Goal: Transaction & Acquisition: Purchase product/service

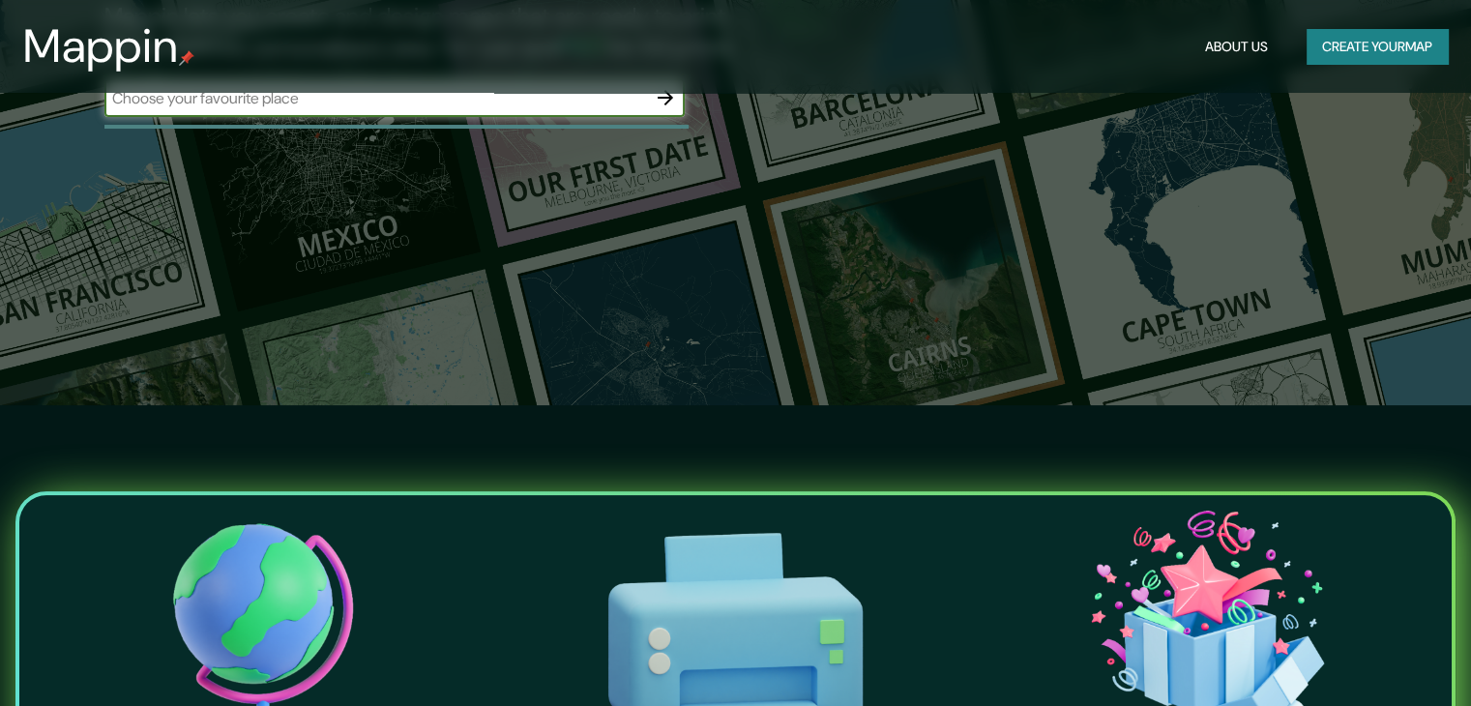
scroll to position [97, 0]
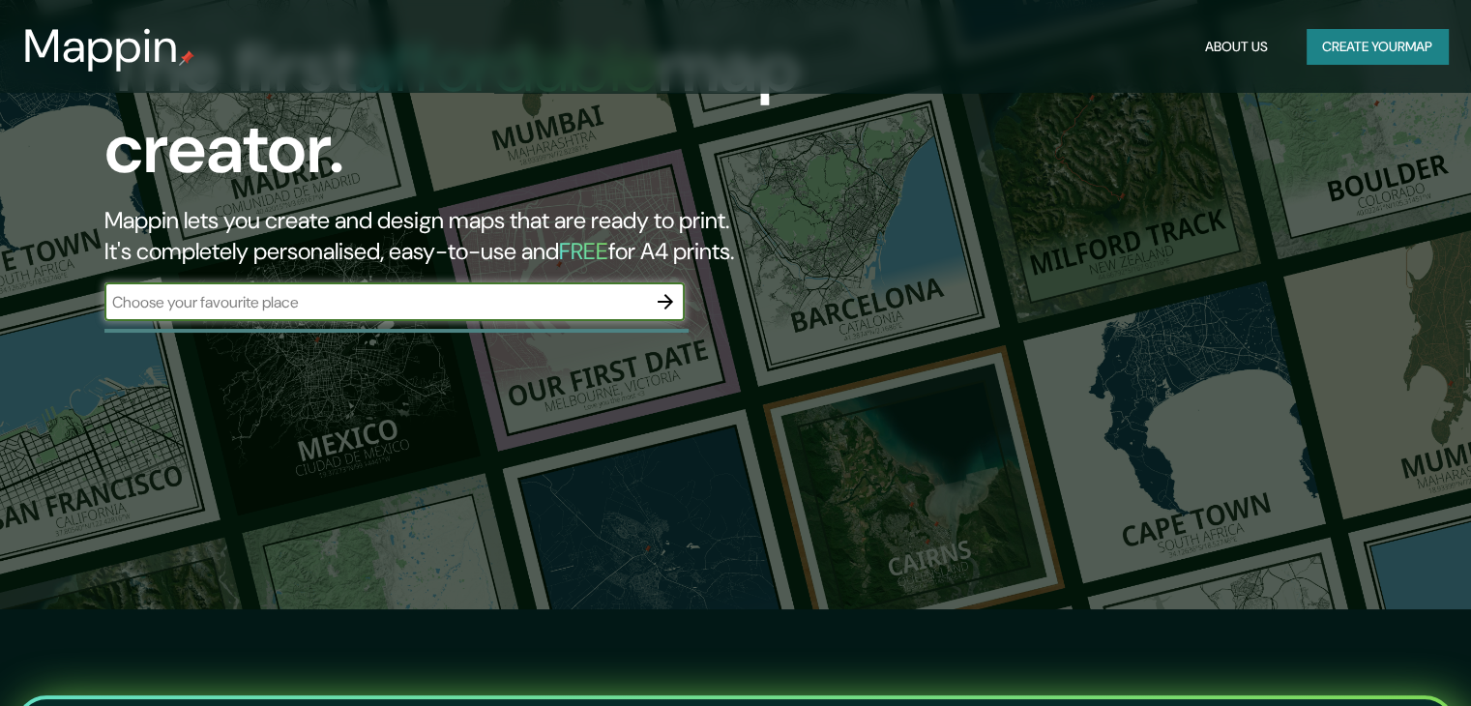
click at [282, 314] on div "​" at bounding box center [394, 301] width 580 height 39
type input "hortolandia"
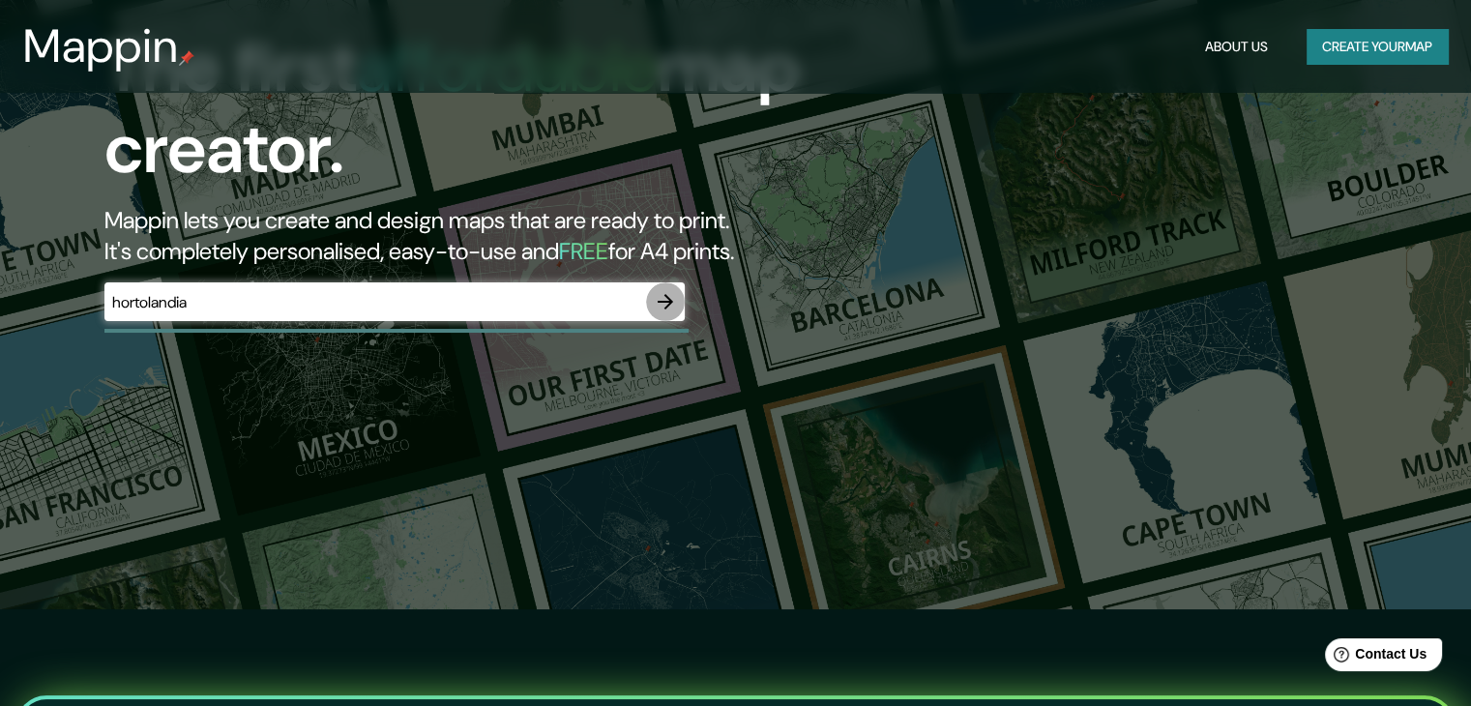
click at [666, 308] on icon "button" at bounding box center [665, 301] width 23 height 23
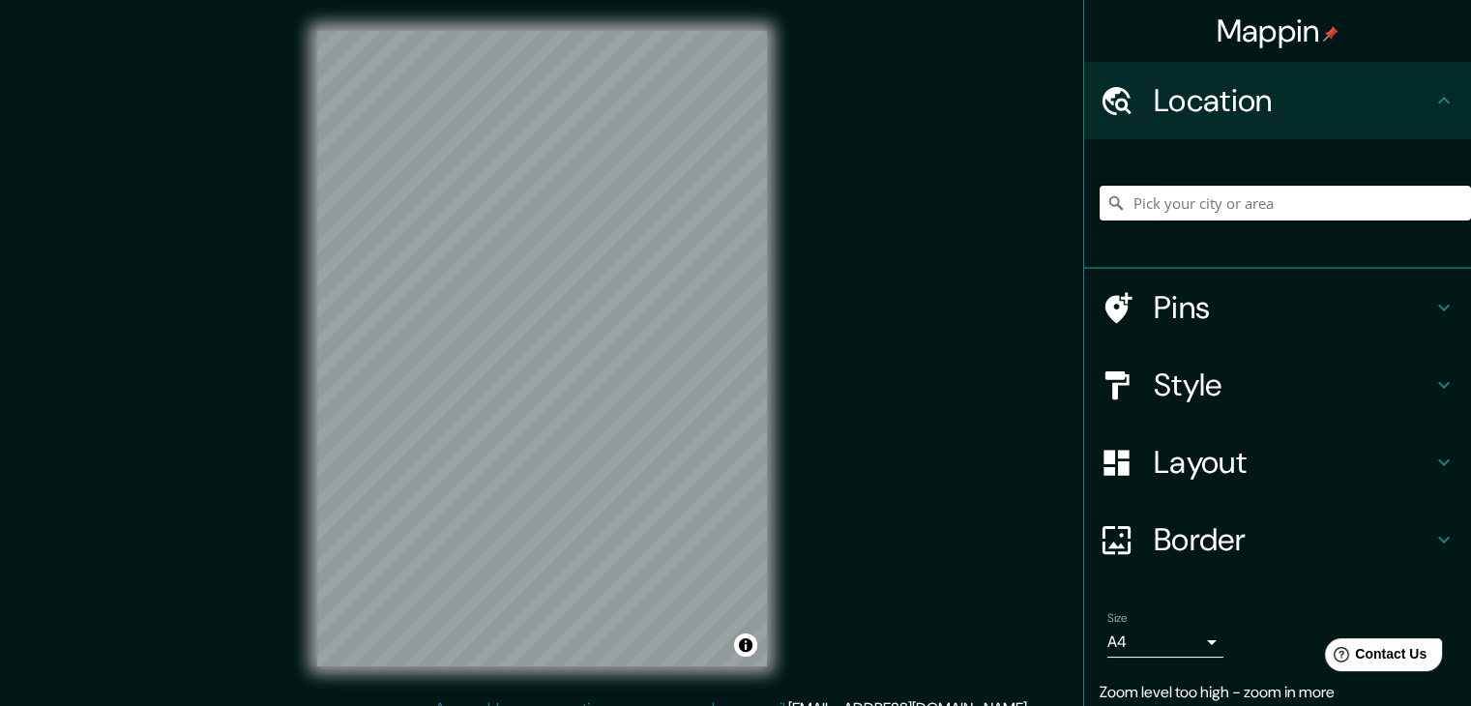
click at [1346, 198] on input "Pick your city or area" at bounding box center [1284, 203] width 371 height 35
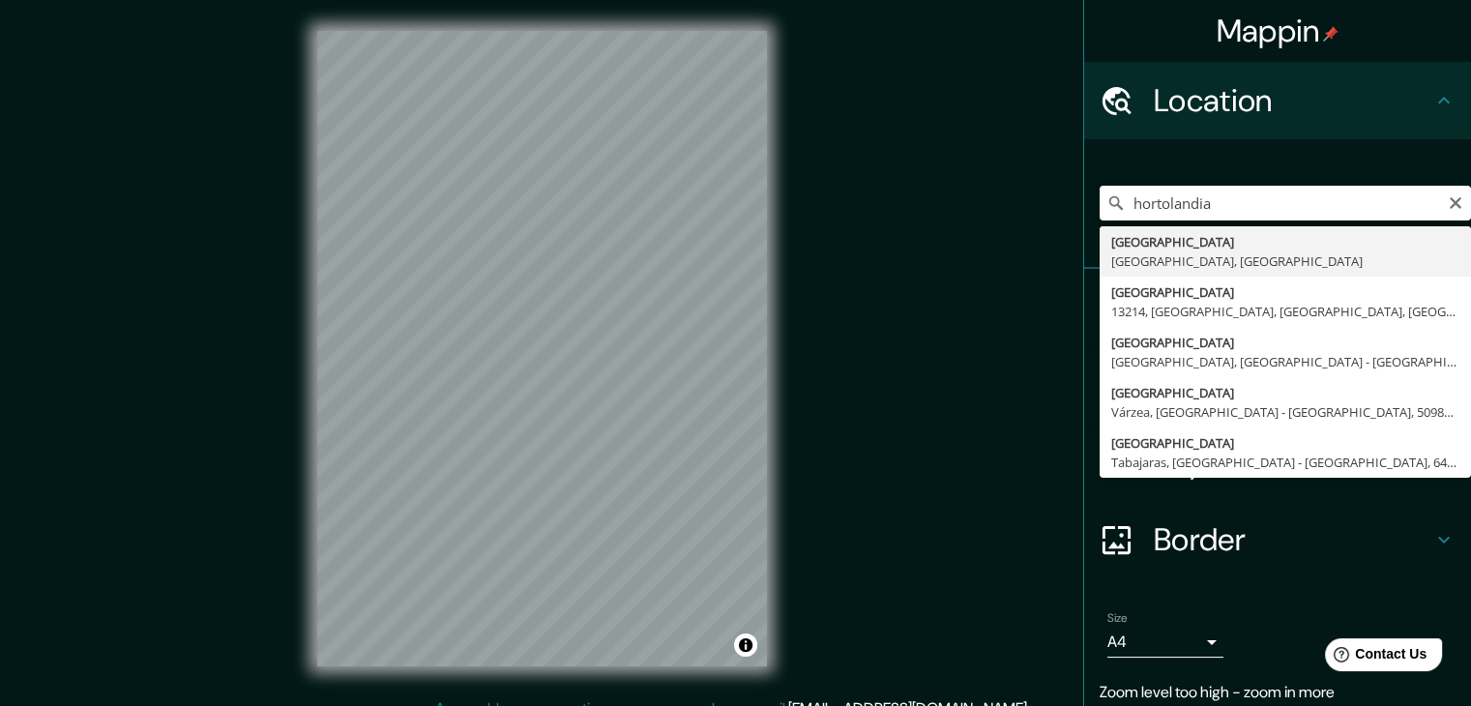
type input "[GEOGRAPHIC_DATA], [GEOGRAPHIC_DATA], [GEOGRAPHIC_DATA]"
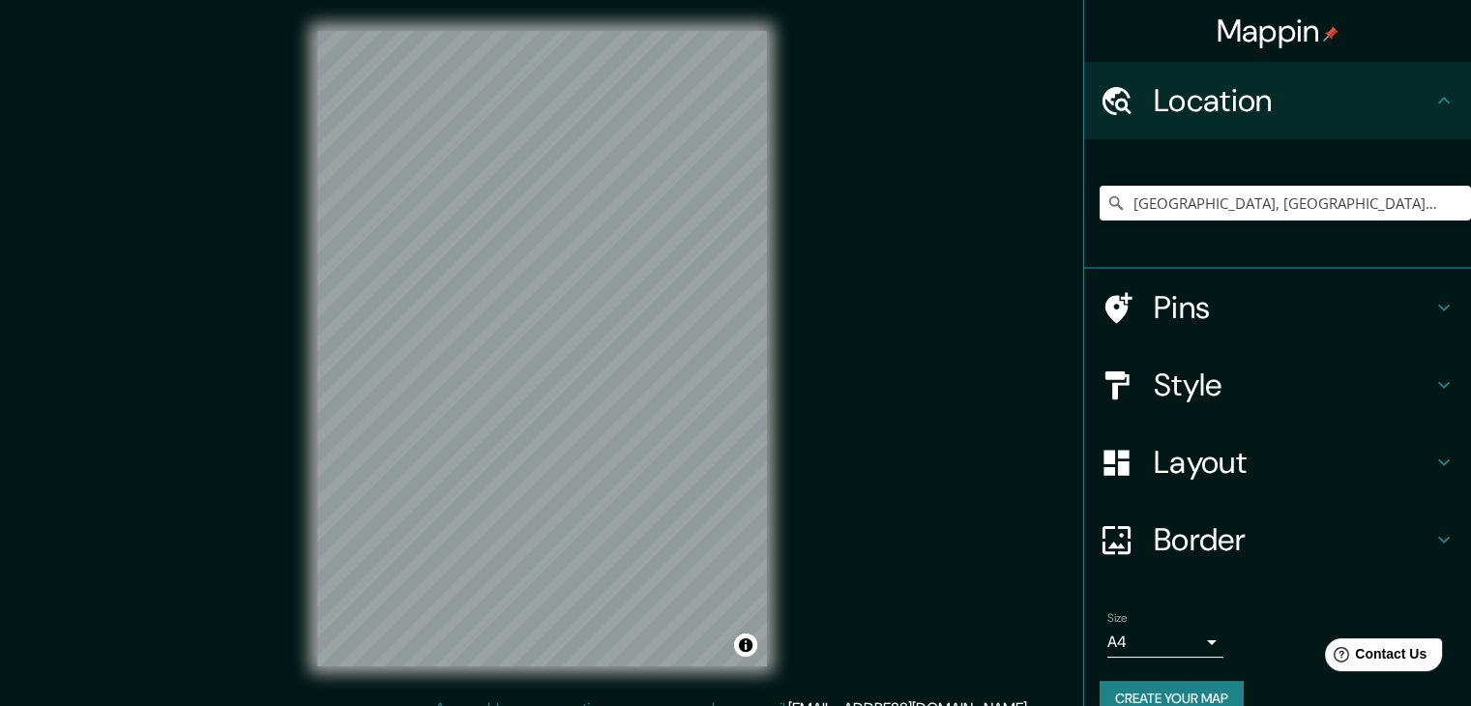
click at [1191, 307] on h4 "Pins" at bounding box center [1293, 307] width 279 height 39
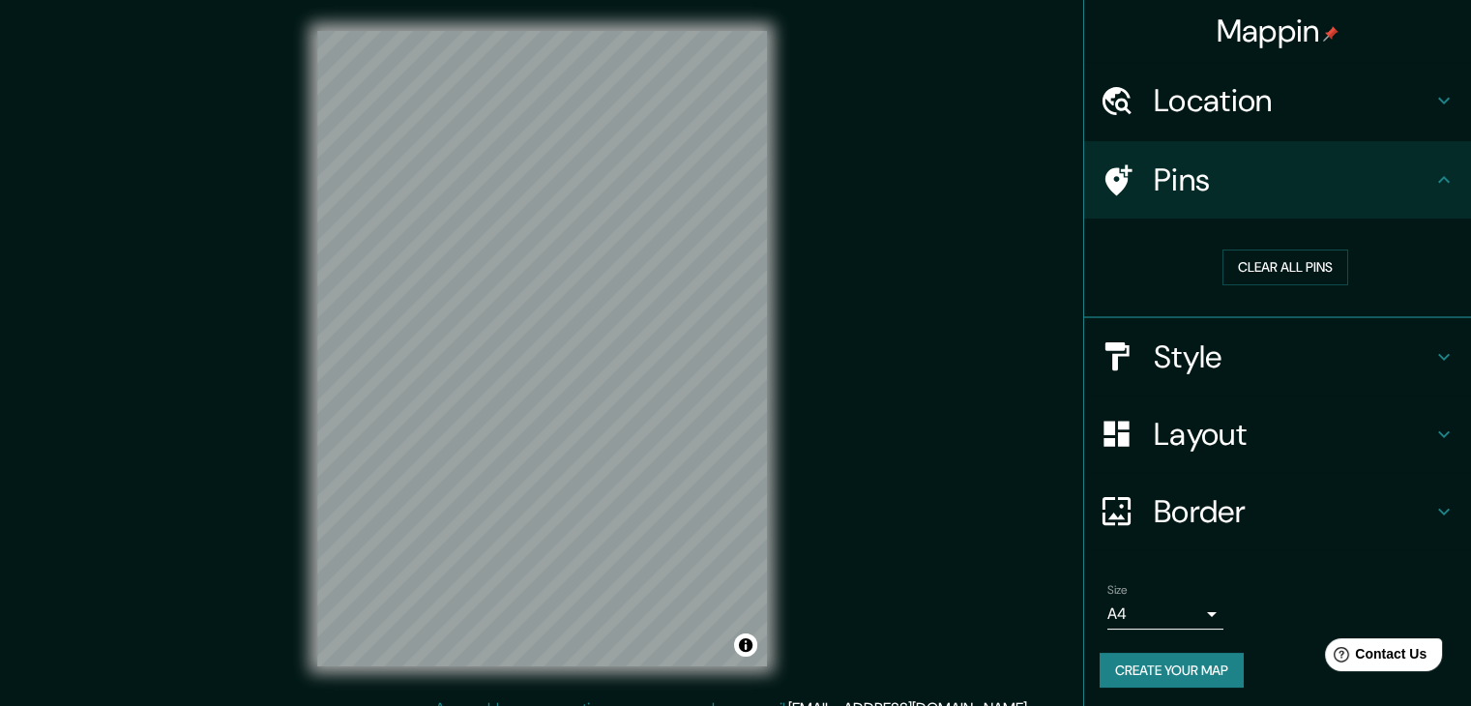
click at [1200, 349] on h4 "Style" at bounding box center [1293, 356] width 279 height 39
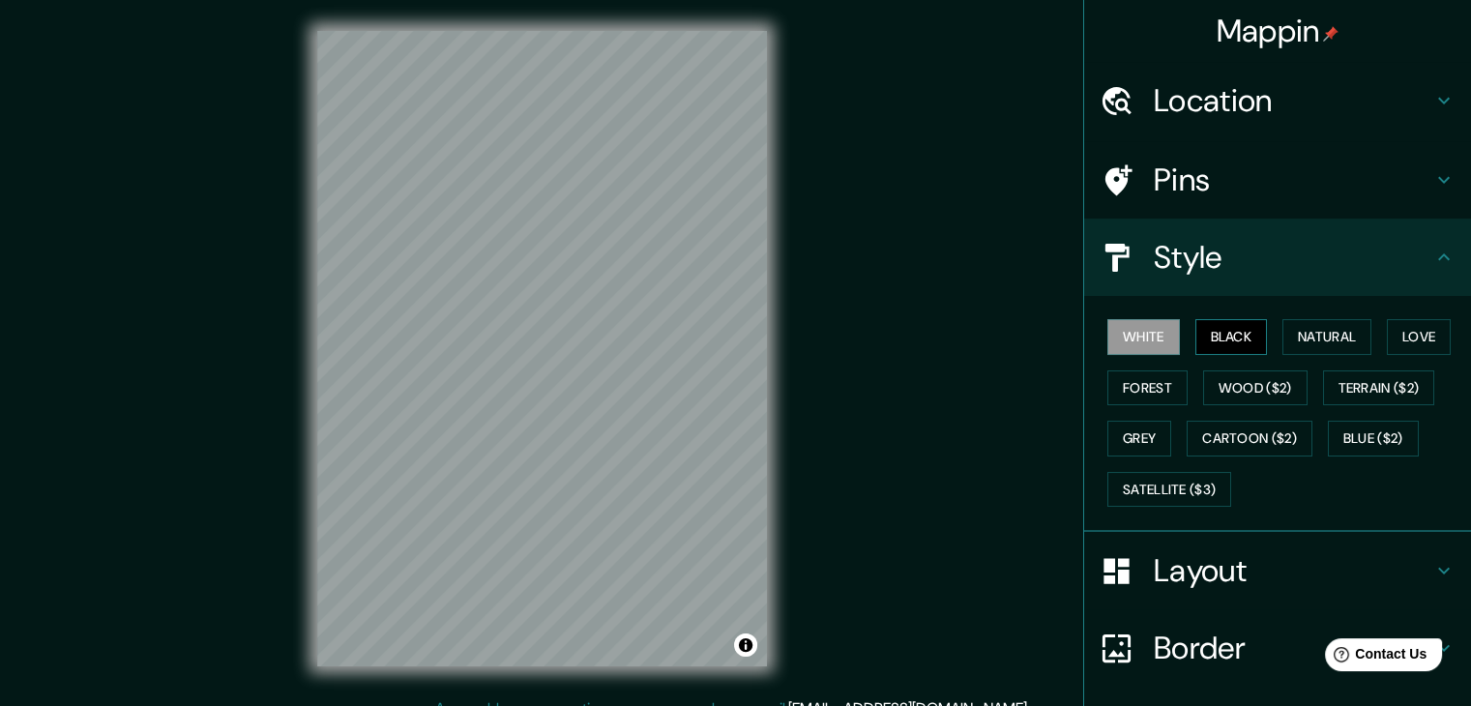
click at [1214, 349] on button "Black" at bounding box center [1231, 337] width 73 height 36
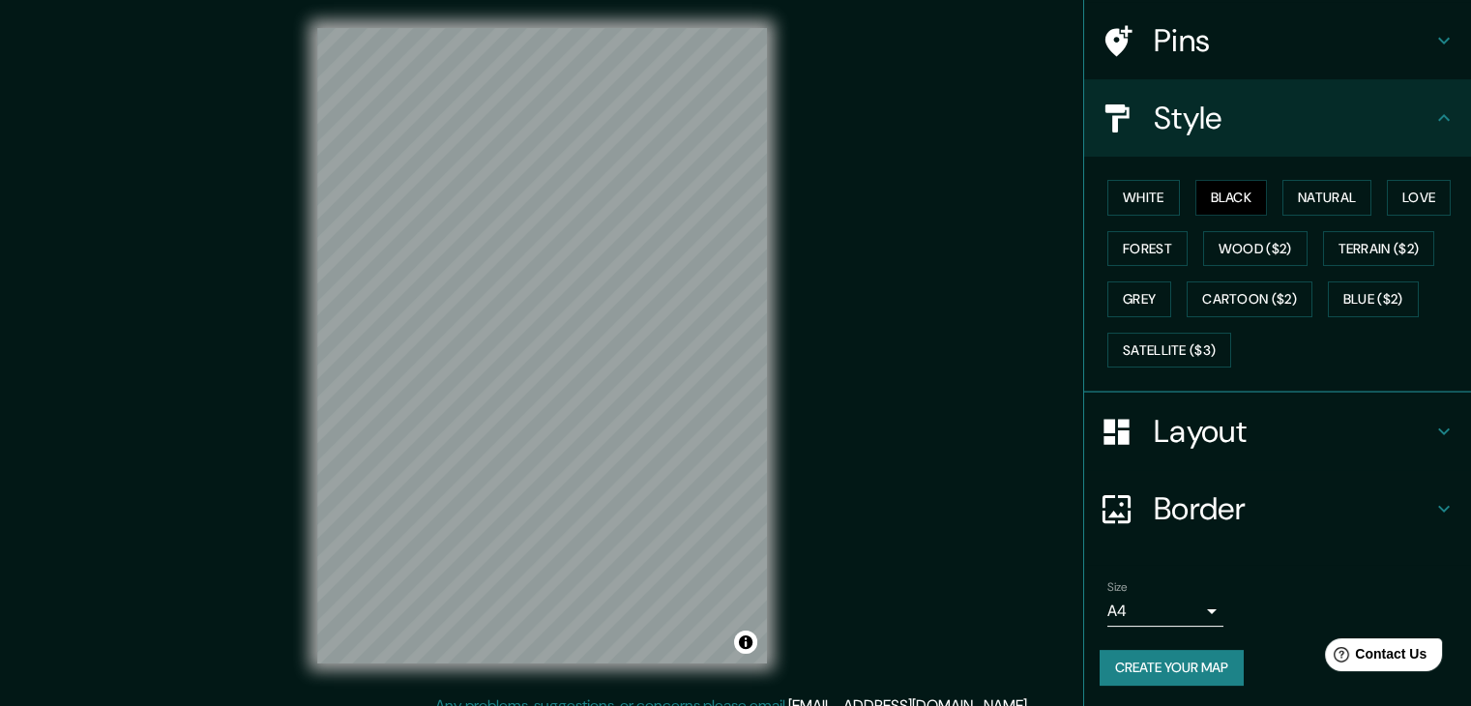
scroll to position [22, 0]
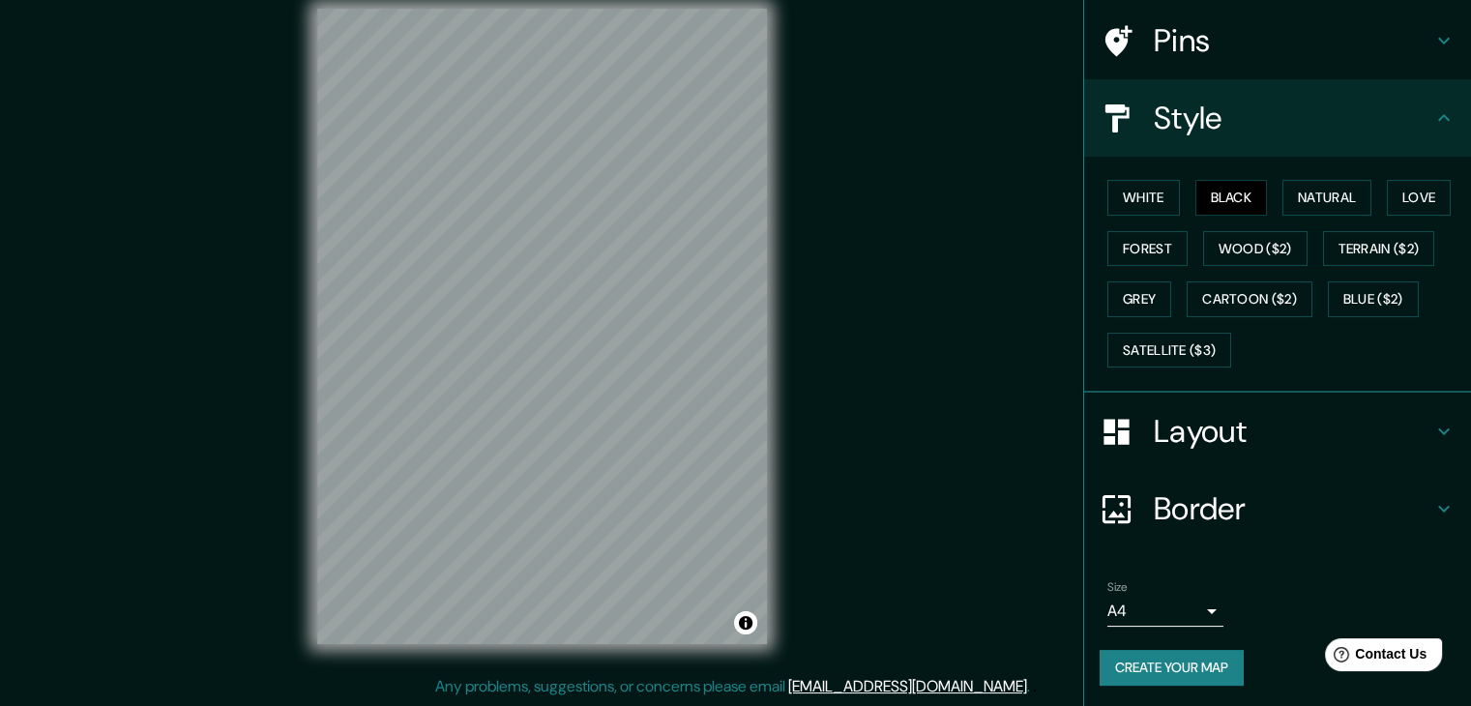
click at [1219, 450] on div "Layout" at bounding box center [1277, 431] width 387 height 77
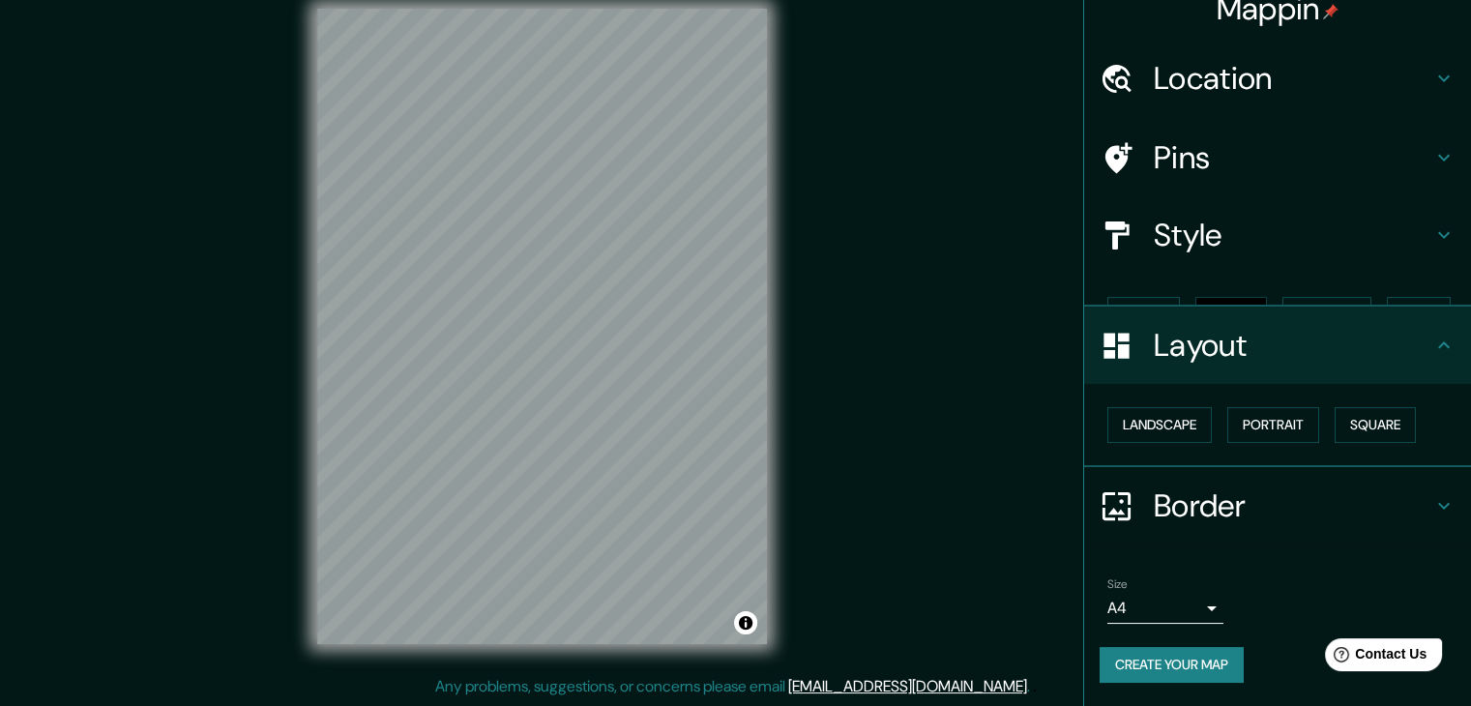
scroll to position [0, 0]
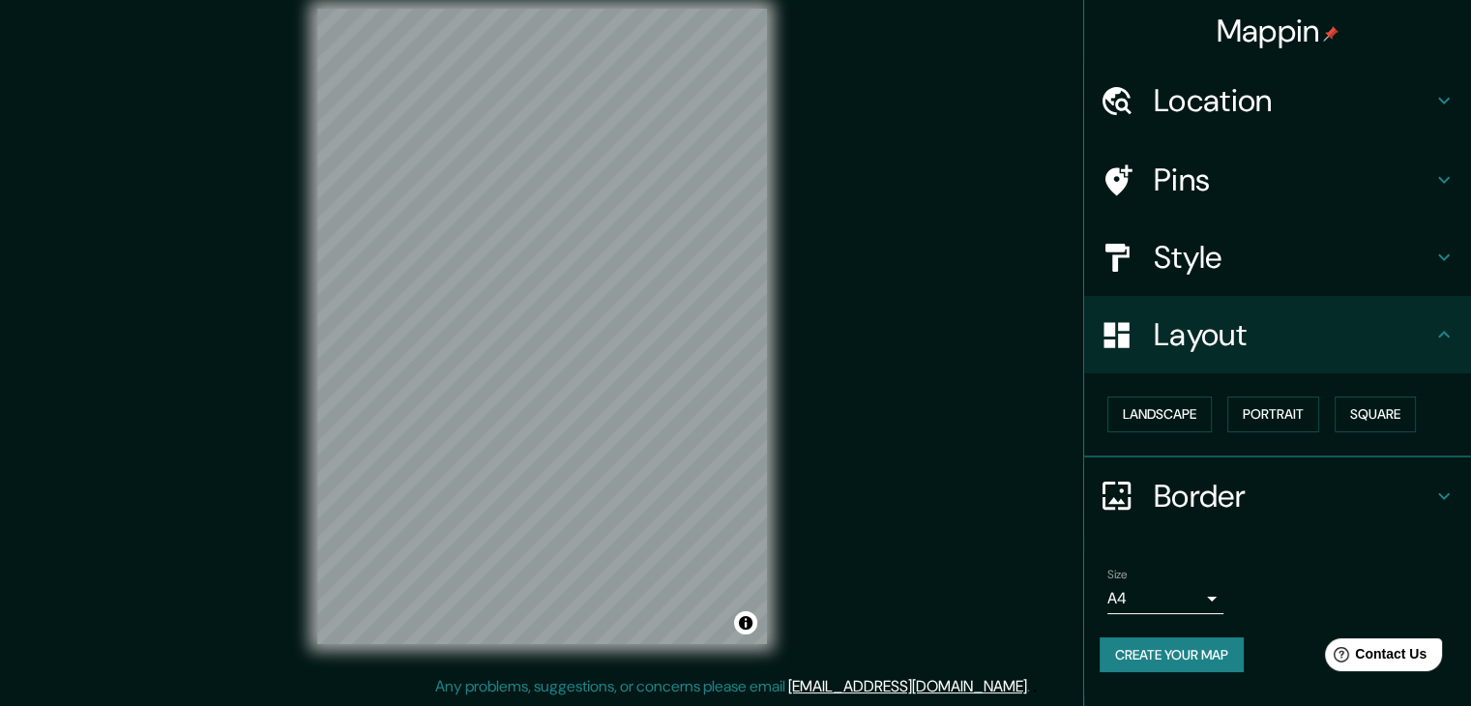
click at [1219, 515] on div "Border" at bounding box center [1277, 495] width 387 height 77
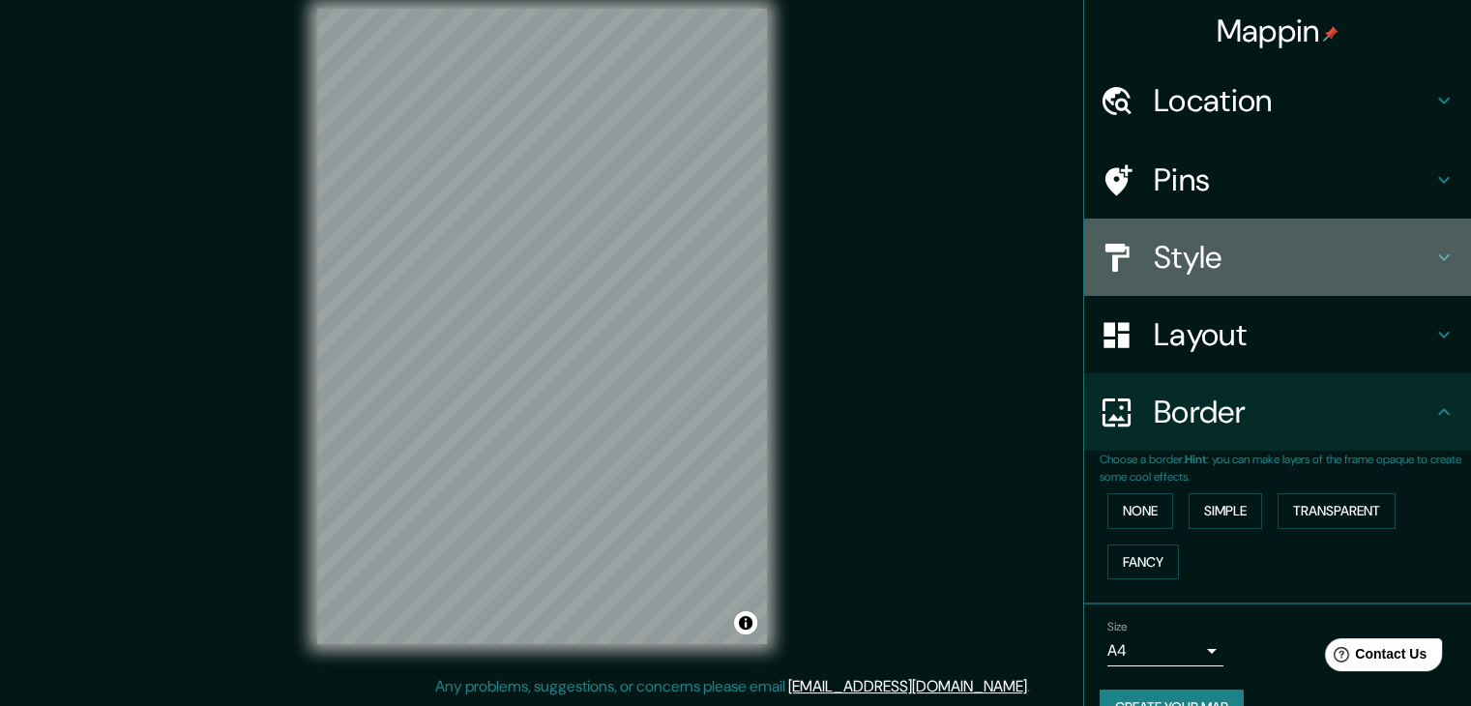
click at [1238, 270] on h4 "Style" at bounding box center [1293, 257] width 279 height 39
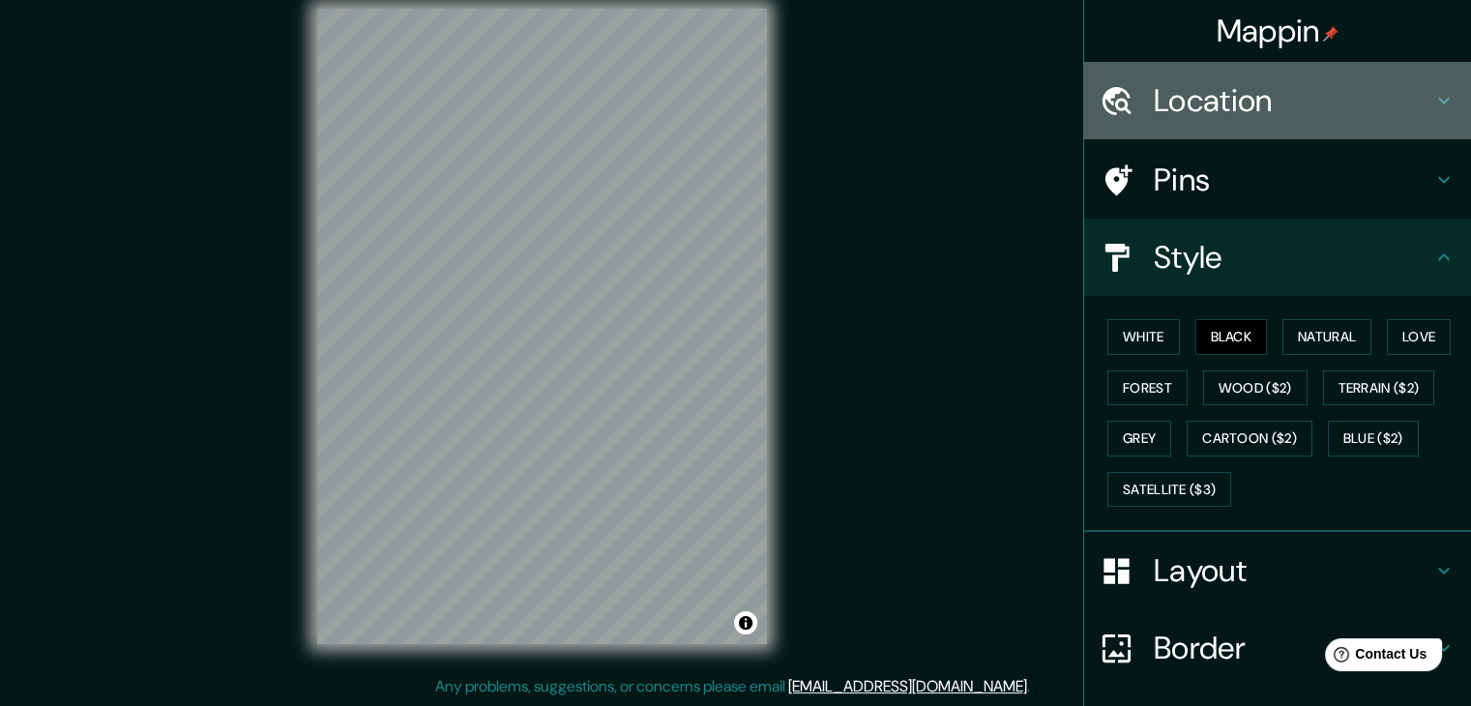
click at [1265, 103] on h4 "Location" at bounding box center [1293, 100] width 279 height 39
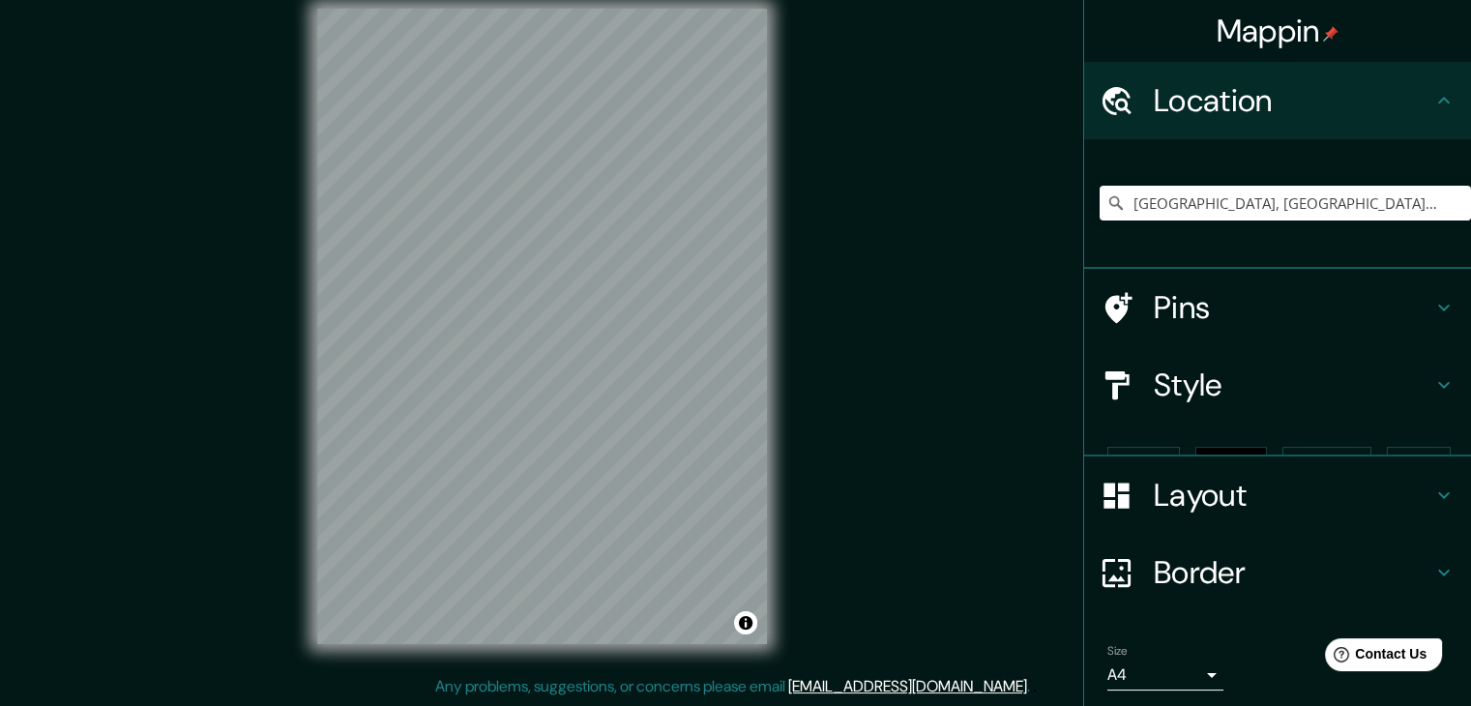
click at [1265, 103] on h4 "Location" at bounding box center [1293, 100] width 279 height 39
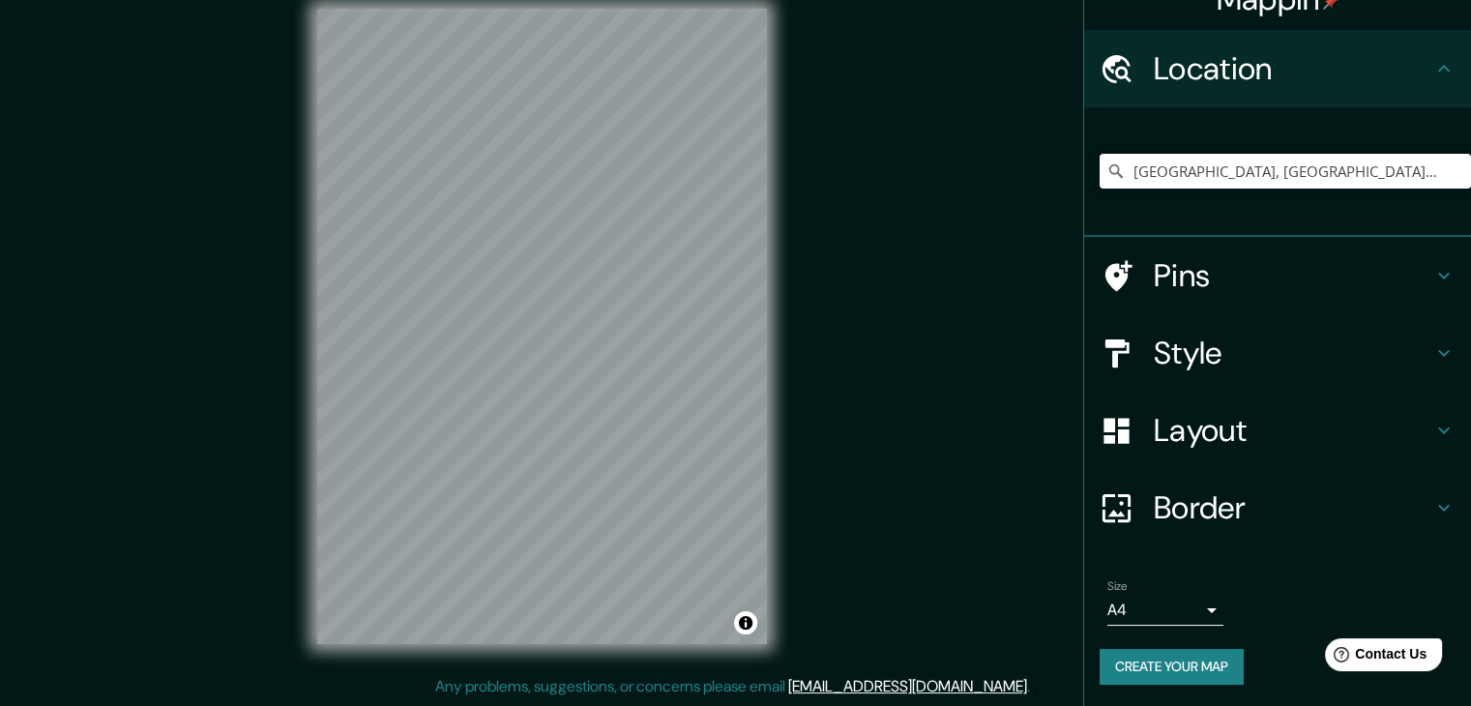
scroll to position [33, 0]
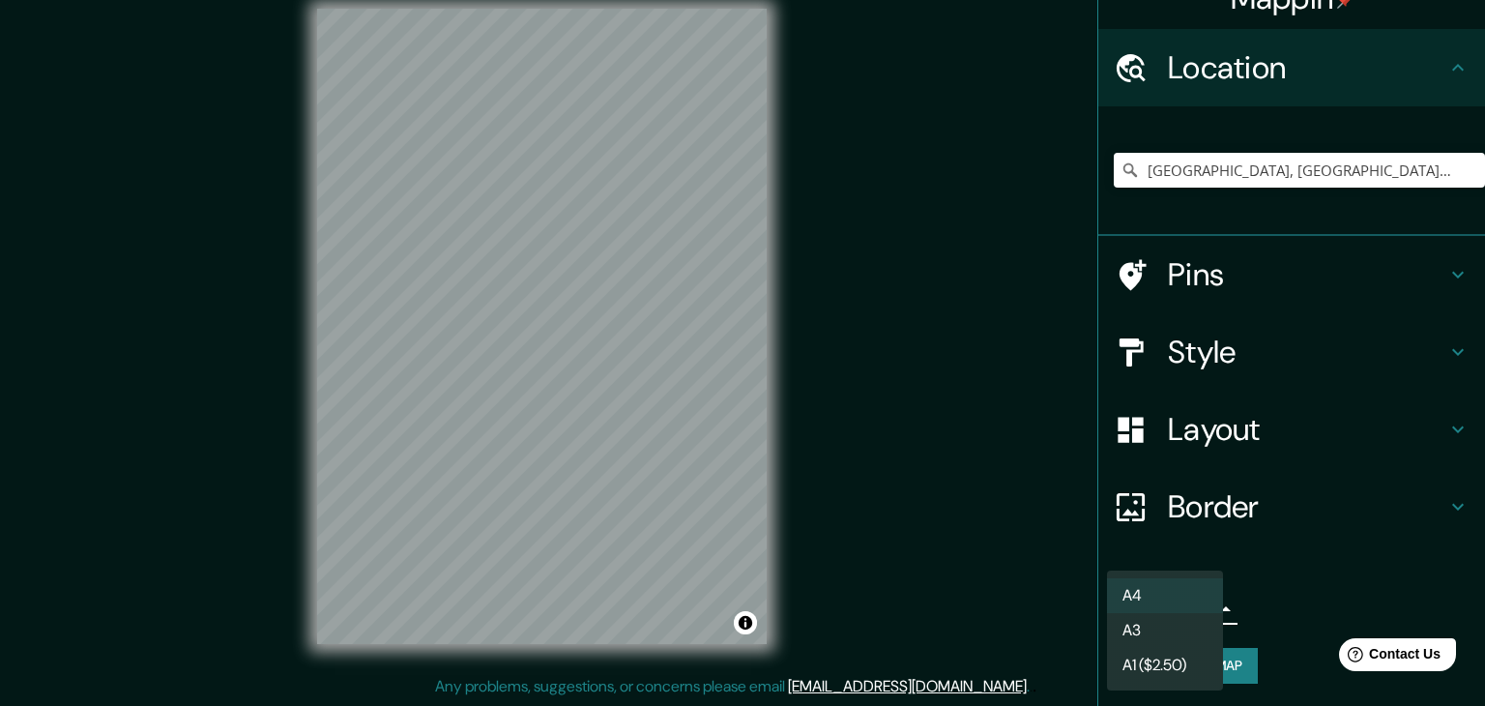
click at [1179, 605] on body "Mappin Location [GEOGRAPHIC_DATA], [GEOGRAPHIC_DATA], [GEOGRAPHIC_DATA] Pins St…" at bounding box center [742, 331] width 1485 height 706
click at [1175, 628] on li "A3" at bounding box center [1165, 630] width 116 height 35
type input "a4"
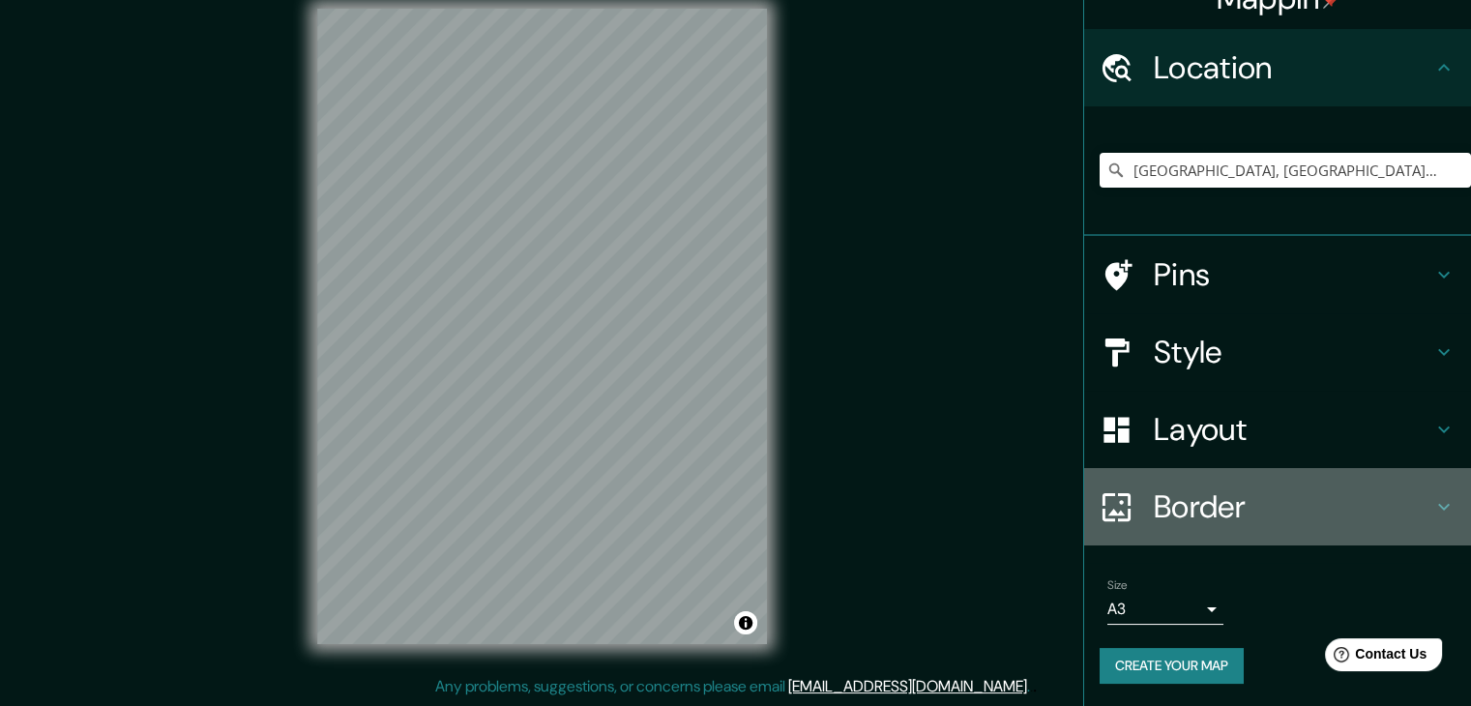
click at [1184, 509] on h4 "Border" at bounding box center [1293, 506] width 279 height 39
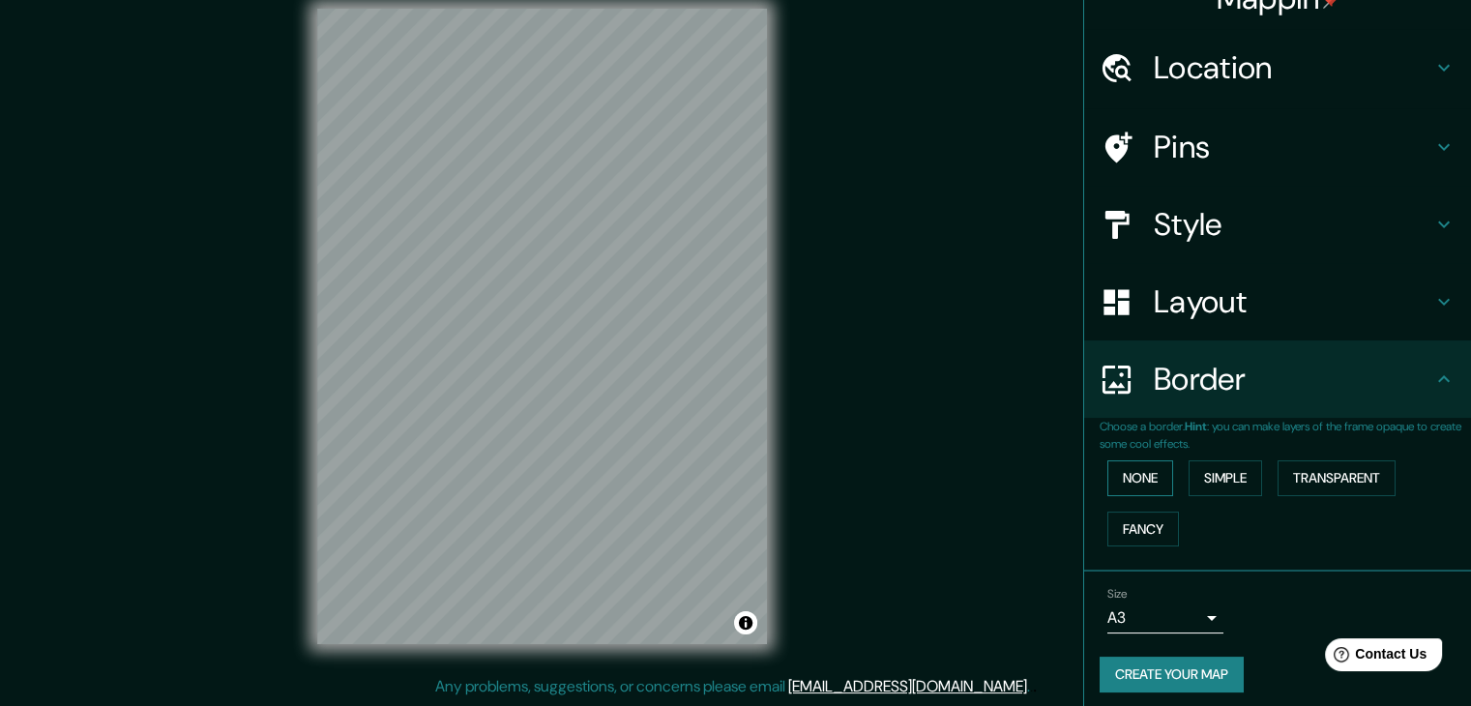
click at [1141, 482] on button "None" at bounding box center [1140, 478] width 66 height 36
click at [1230, 480] on button "Simple" at bounding box center [1224, 478] width 73 height 36
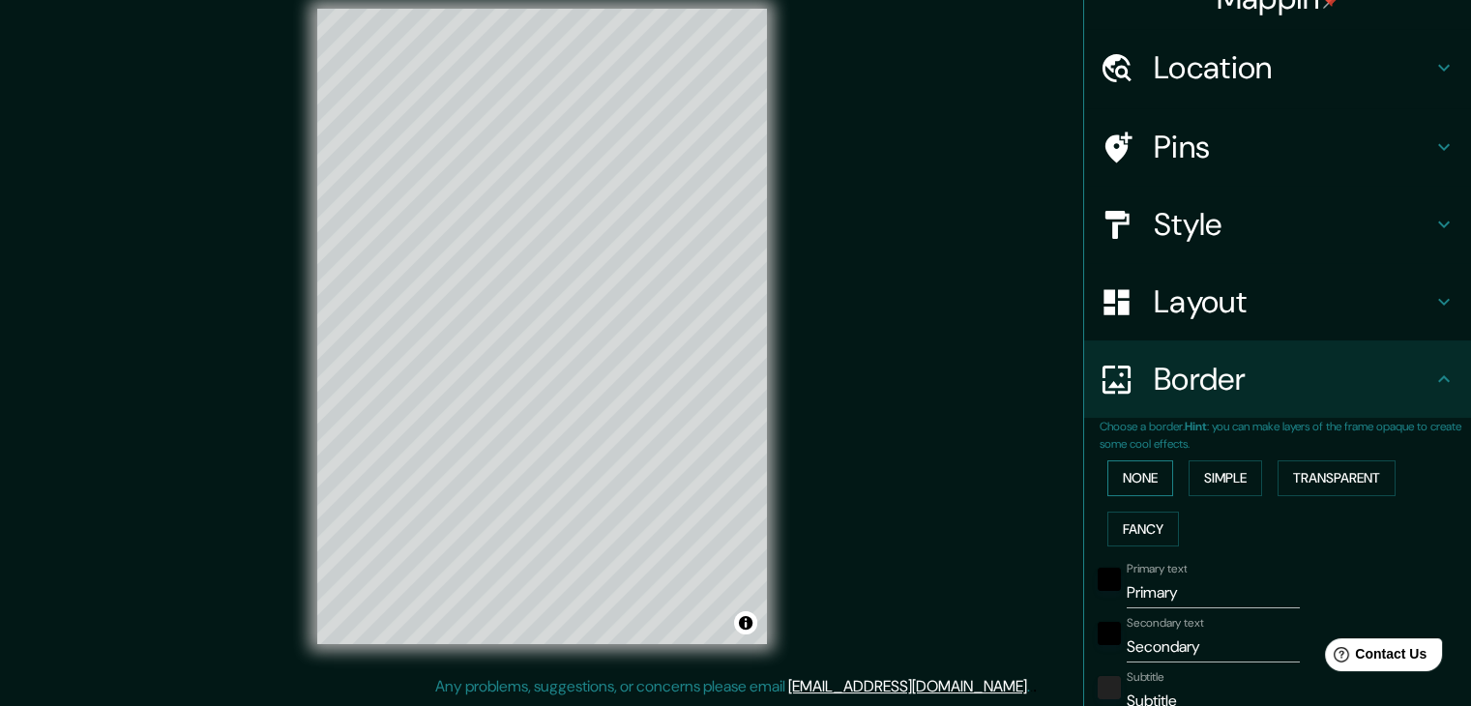
click at [1131, 477] on button "None" at bounding box center [1140, 478] width 66 height 36
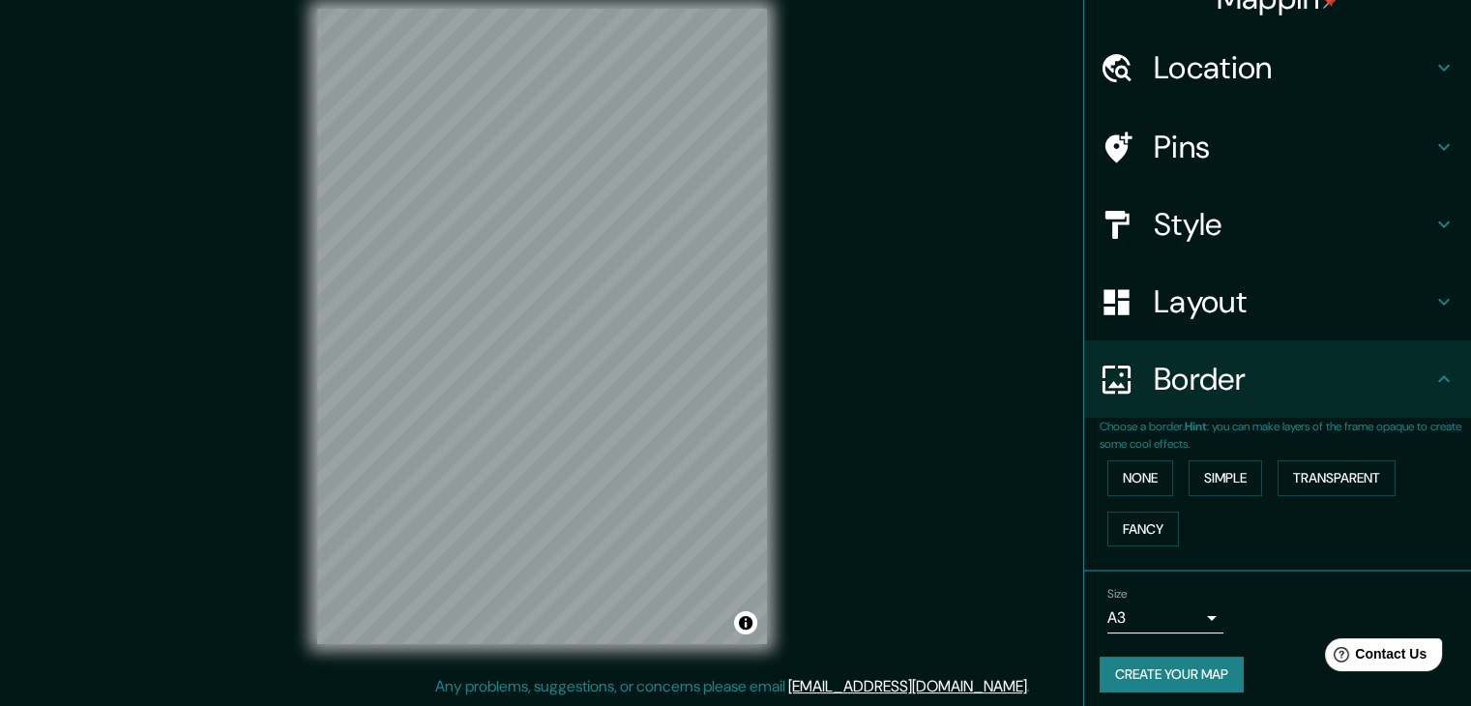
scroll to position [41, 0]
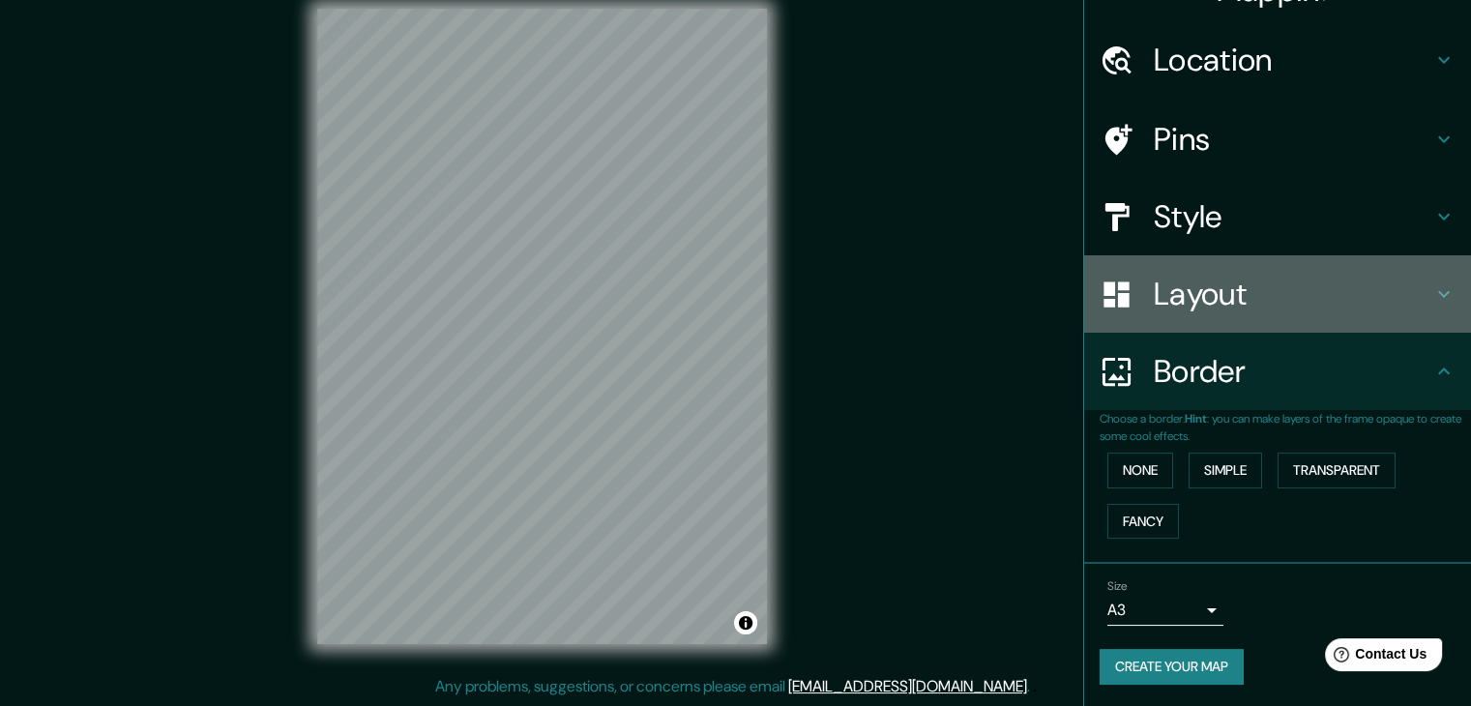
click at [1225, 307] on h4 "Layout" at bounding box center [1293, 294] width 279 height 39
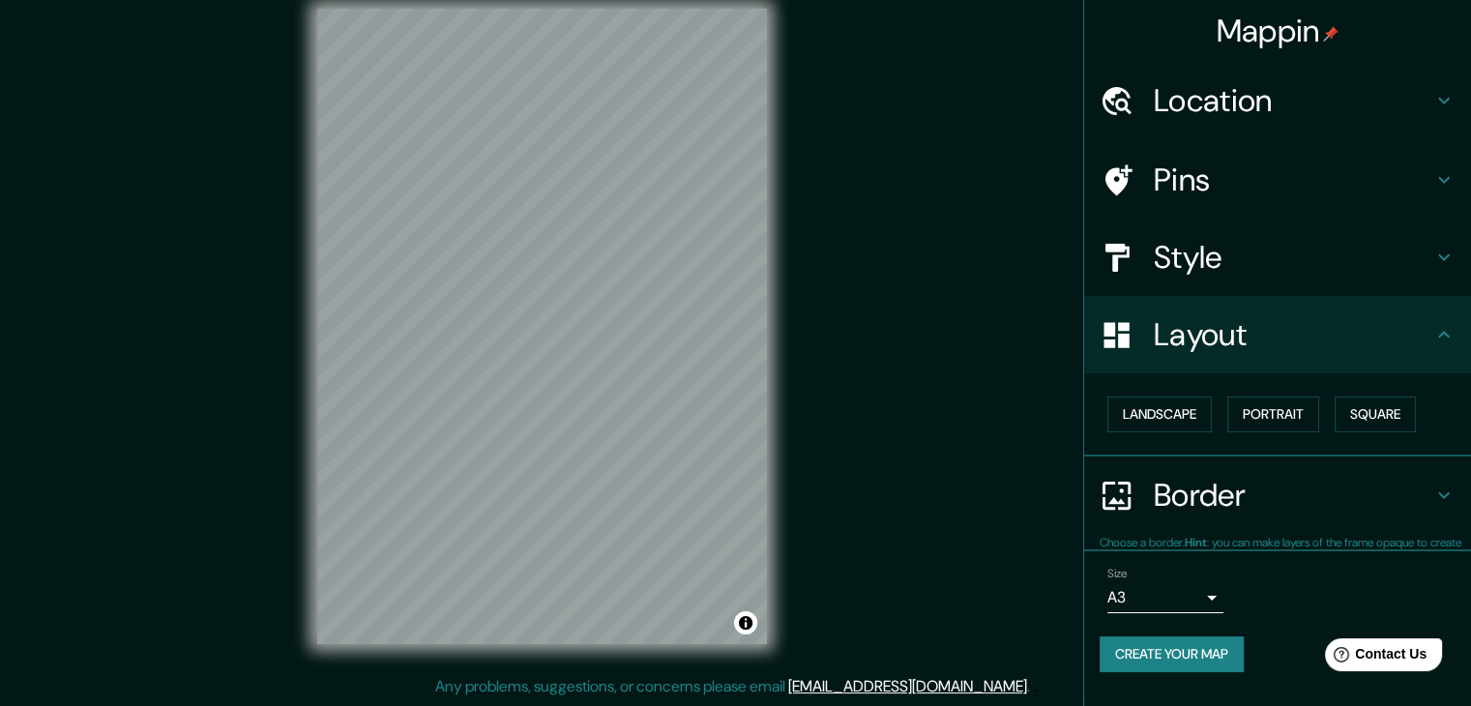
scroll to position [0, 0]
click at [1184, 419] on button "Landscape" at bounding box center [1159, 414] width 104 height 36
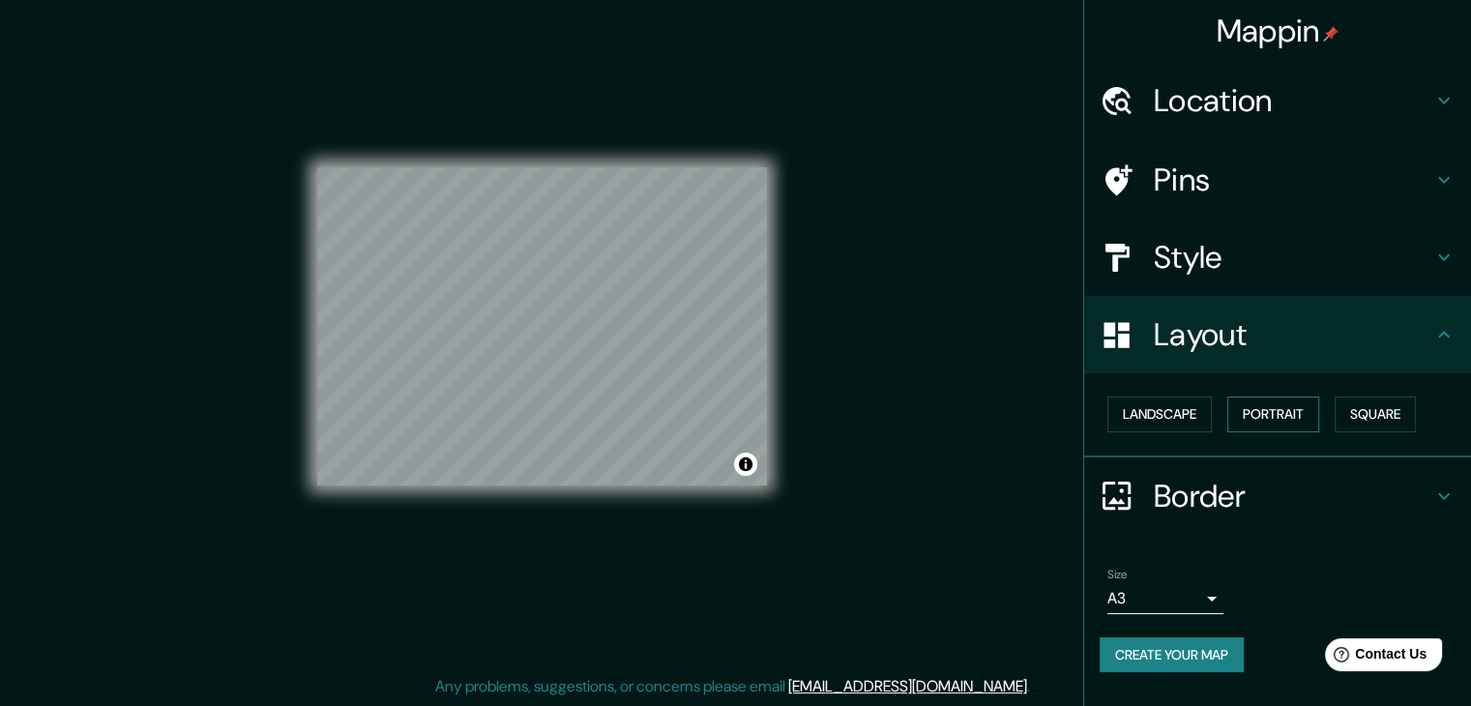
click at [1276, 415] on button "Portrait" at bounding box center [1273, 414] width 92 height 36
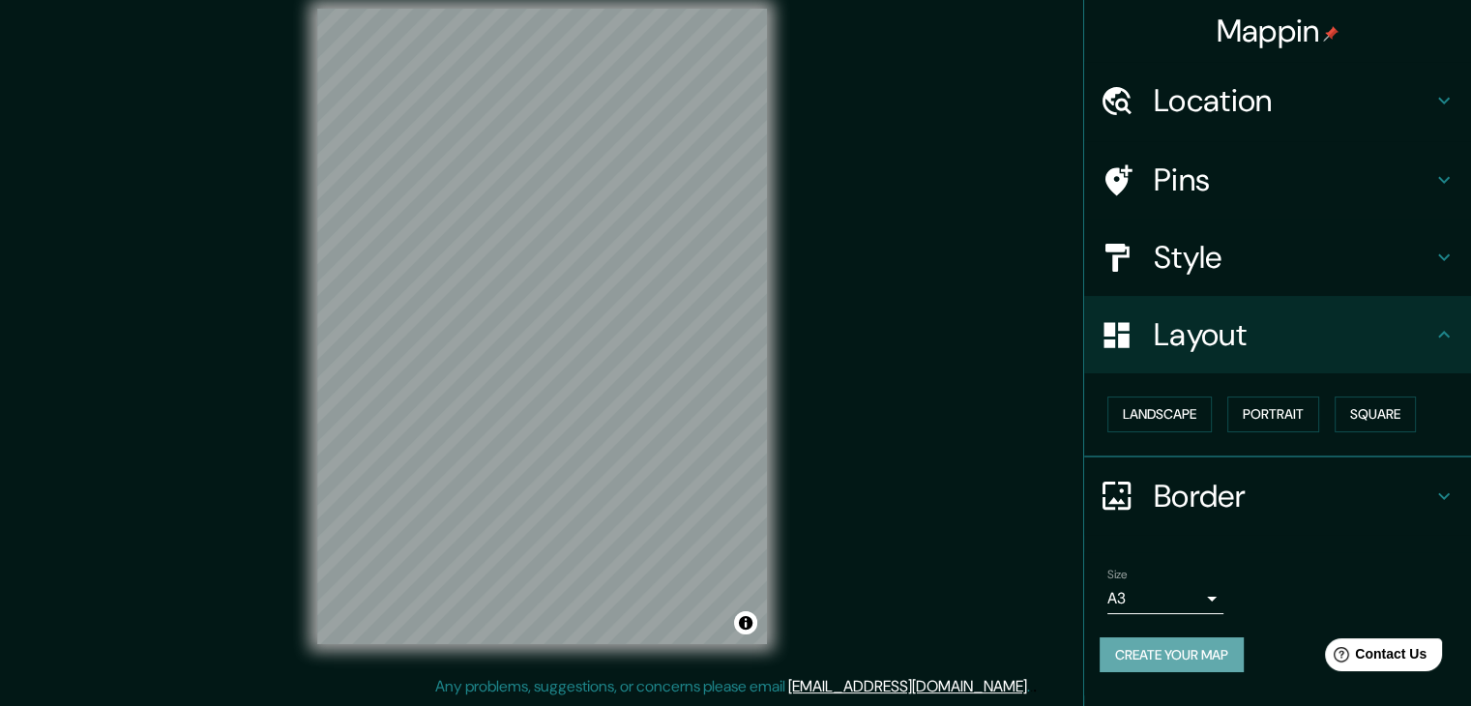
click at [1191, 639] on button "Create your map" at bounding box center [1171, 655] width 144 height 36
click at [1224, 226] on div "Style" at bounding box center [1277, 257] width 387 height 77
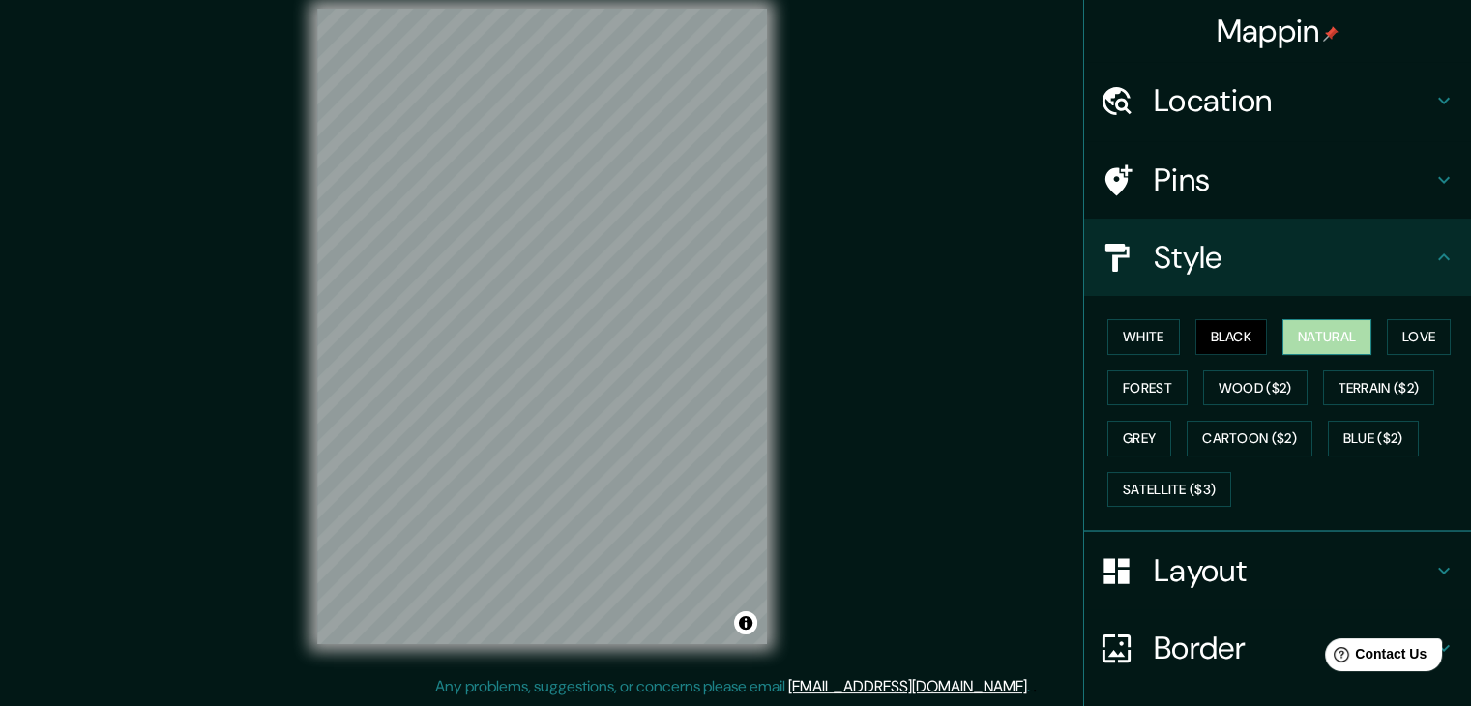
click at [1332, 336] on button "Natural" at bounding box center [1326, 337] width 89 height 36
click at [1387, 333] on button "Love" at bounding box center [1419, 337] width 64 height 36
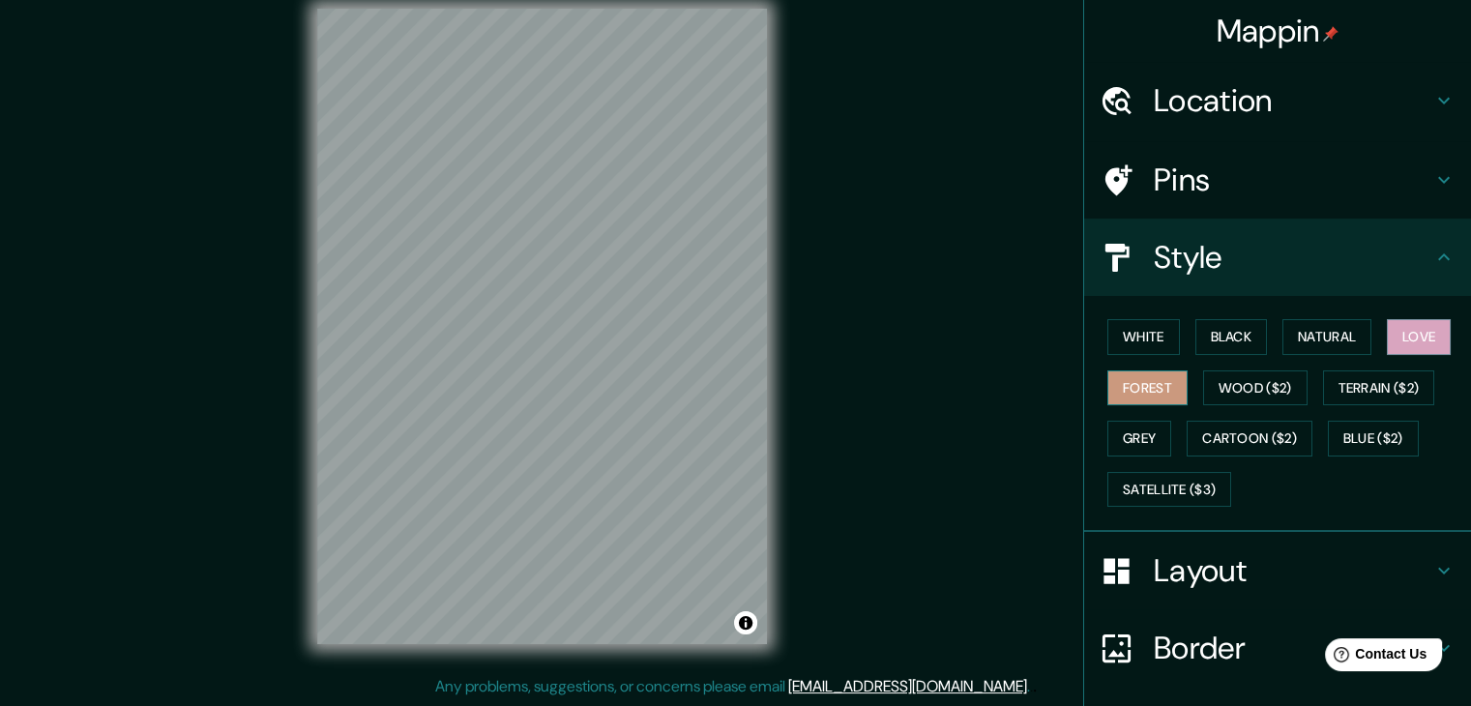
click at [1139, 389] on button "Forest" at bounding box center [1147, 388] width 80 height 36
click at [1151, 338] on button "White" at bounding box center [1143, 337] width 73 height 36
click at [1127, 398] on button "Forest" at bounding box center [1147, 388] width 80 height 36
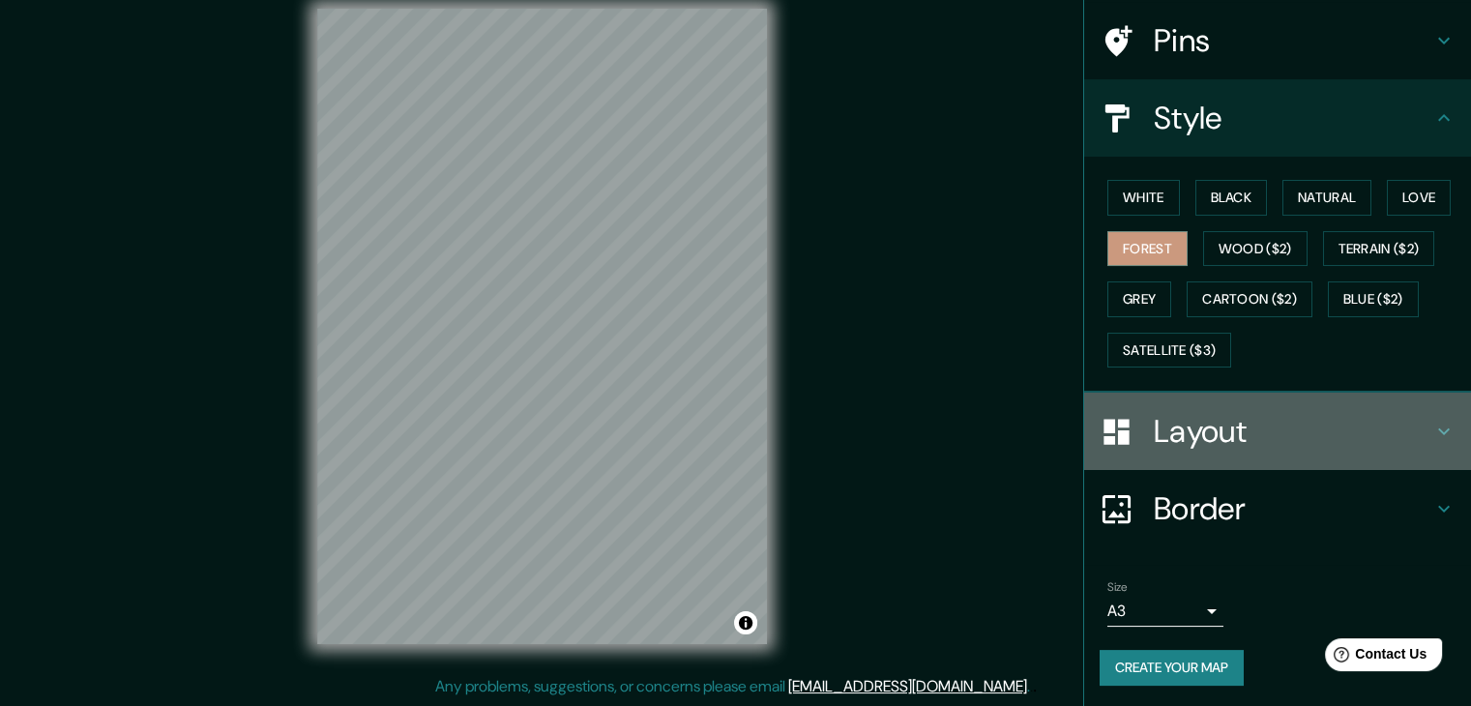
click at [1295, 430] on h4 "Layout" at bounding box center [1293, 431] width 279 height 39
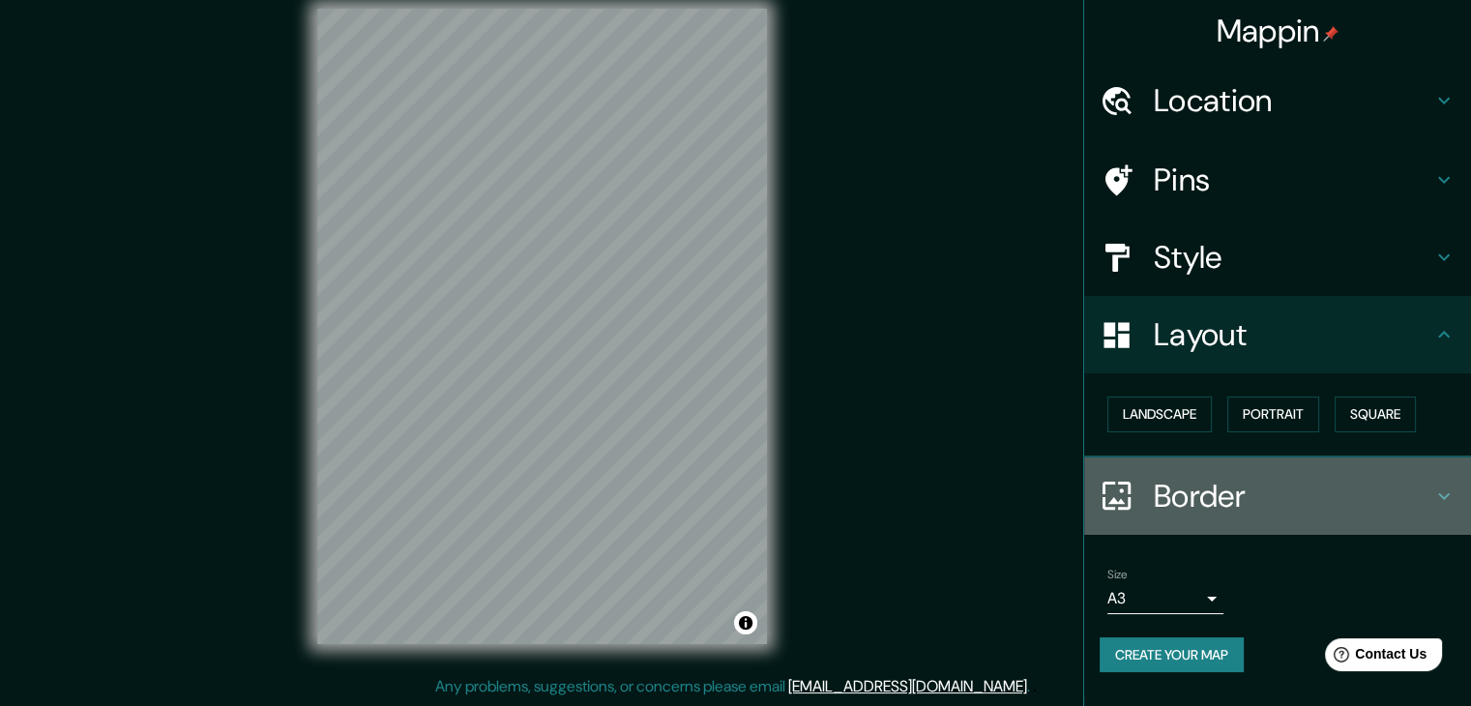
click at [1324, 494] on h4 "Border" at bounding box center [1293, 496] width 279 height 39
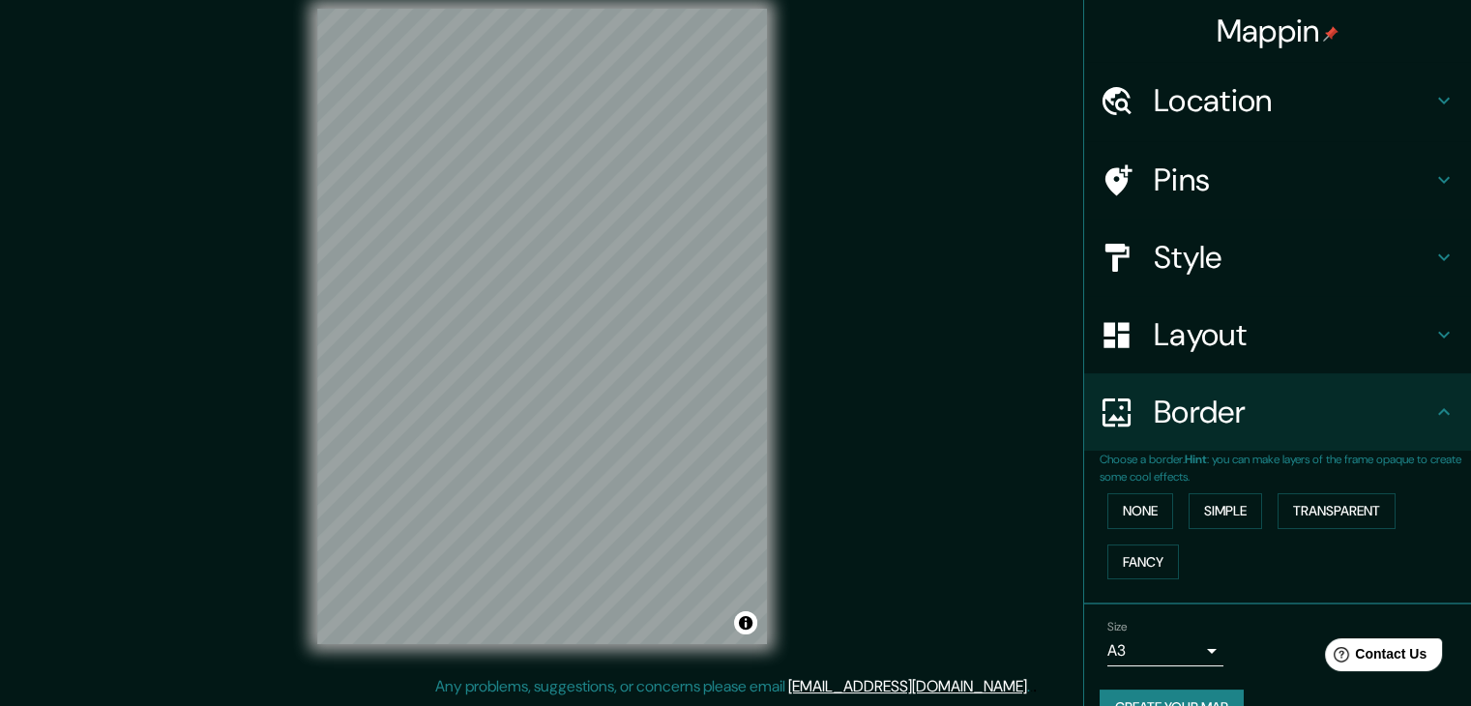
click at [1339, 345] on h4 "Layout" at bounding box center [1293, 334] width 279 height 39
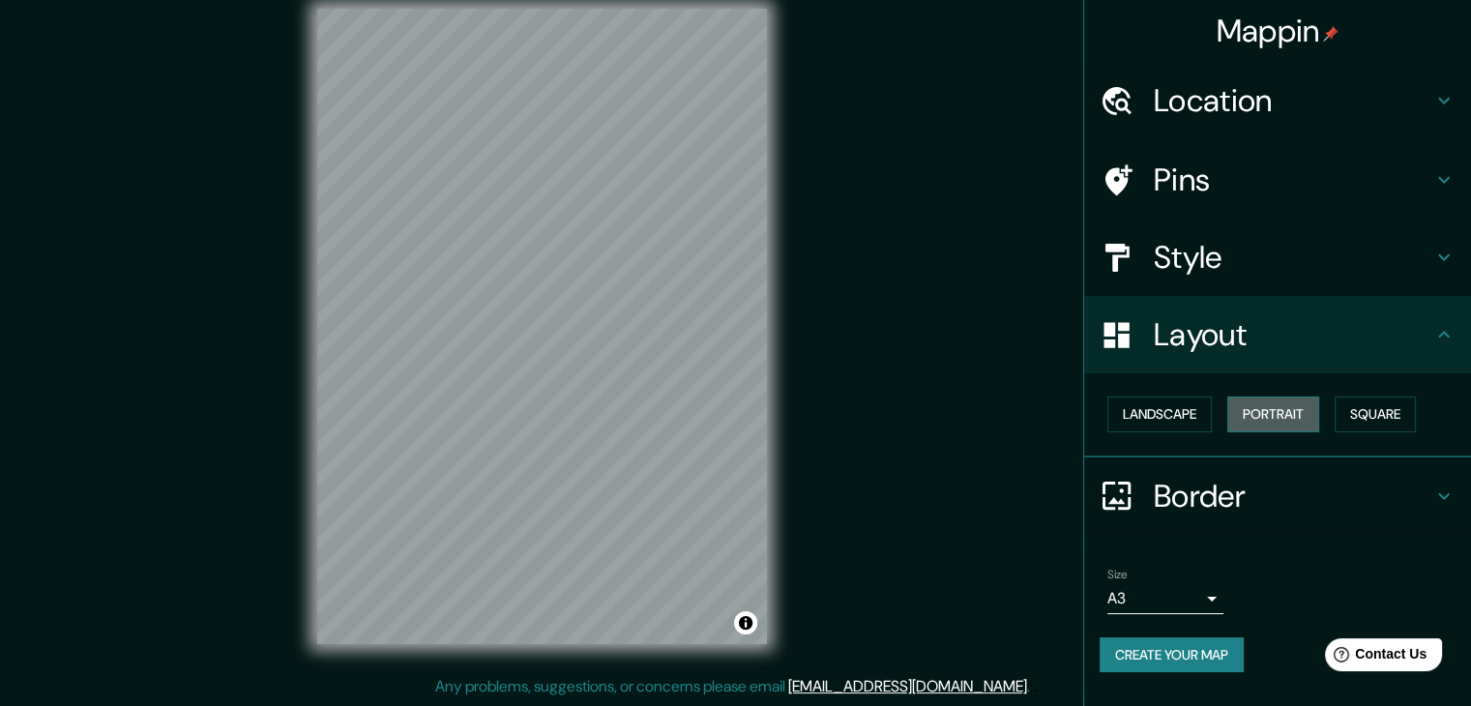
click at [1299, 413] on button "Portrait" at bounding box center [1273, 414] width 92 height 36
click at [1365, 413] on button "Square" at bounding box center [1374, 414] width 81 height 36
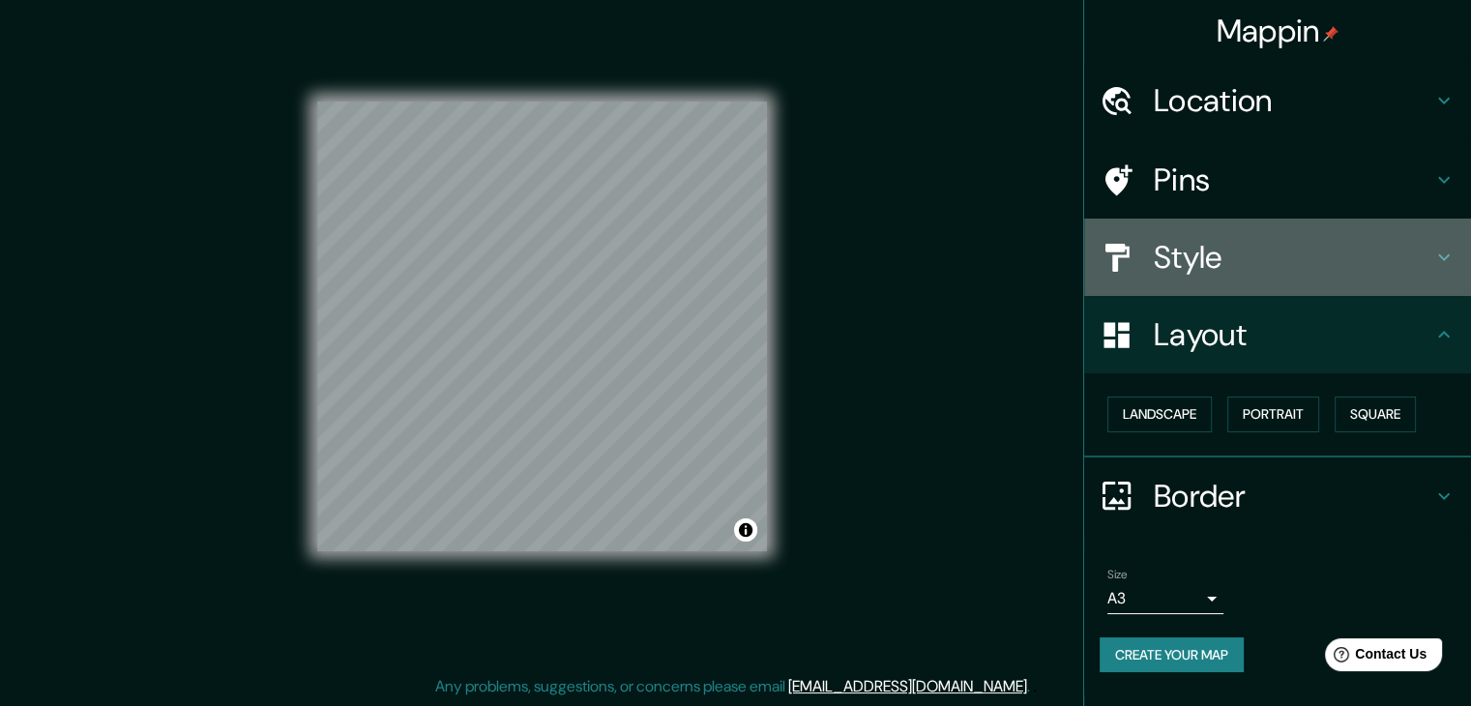
click at [1295, 260] on h4 "Style" at bounding box center [1293, 257] width 279 height 39
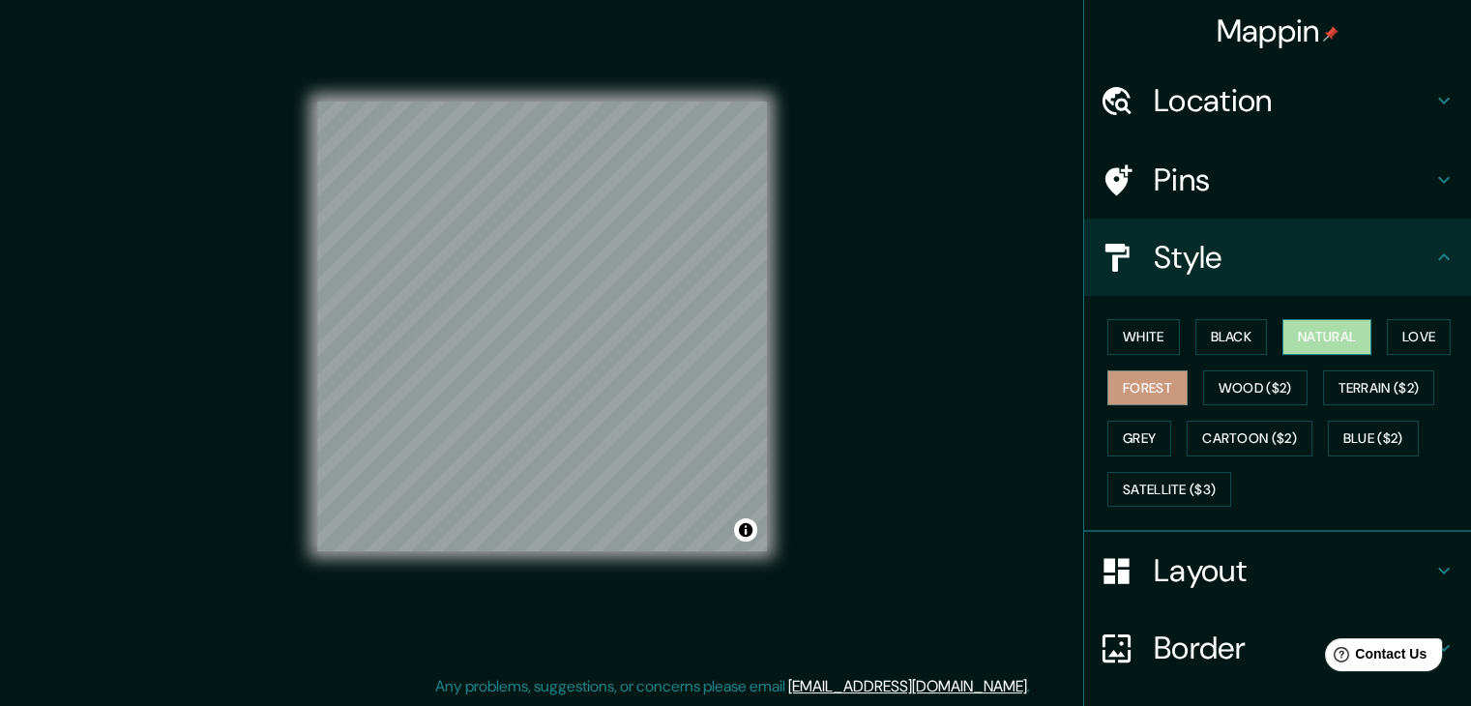
click at [1305, 342] on button "Natural" at bounding box center [1326, 337] width 89 height 36
click at [1269, 335] on div "White Black Natural Love Forest Wood ($2) Terrain ($2) Grey Cartoon ($2) Blue (…" at bounding box center [1284, 412] width 371 height 203
click at [1243, 331] on button "Black" at bounding box center [1231, 337] width 73 height 36
click at [1143, 376] on button "Forest" at bounding box center [1147, 388] width 80 height 36
click at [1146, 434] on button "Grey" at bounding box center [1139, 439] width 64 height 36
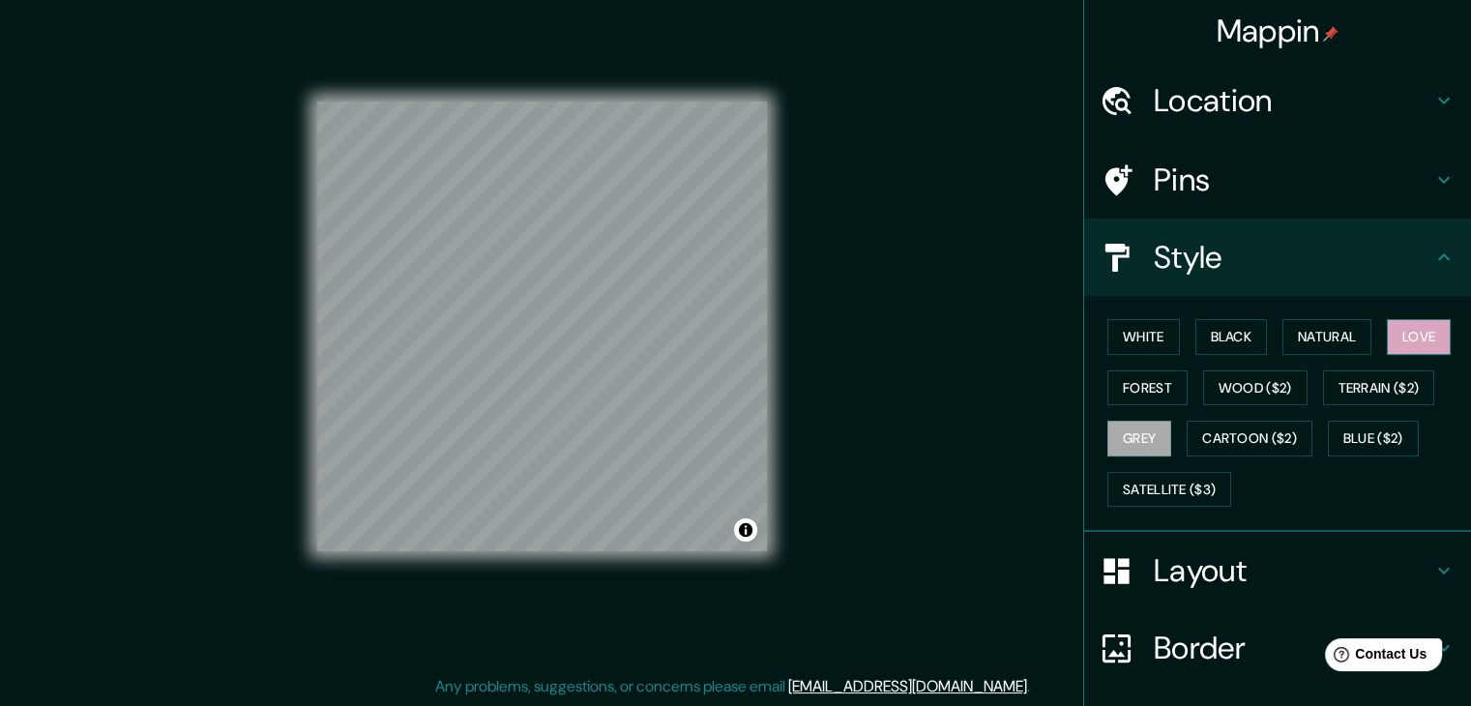
click at [1393, 345] on button "Love" at bounding box center [1419, 337] width 64 height 36
click at [1310, 339] on button "Natural" at bounding box center [1326, 337] width 89 height 36
click at [1282, 330] on button "Natural" at bounding box center [1326, 337] width 89 height 36
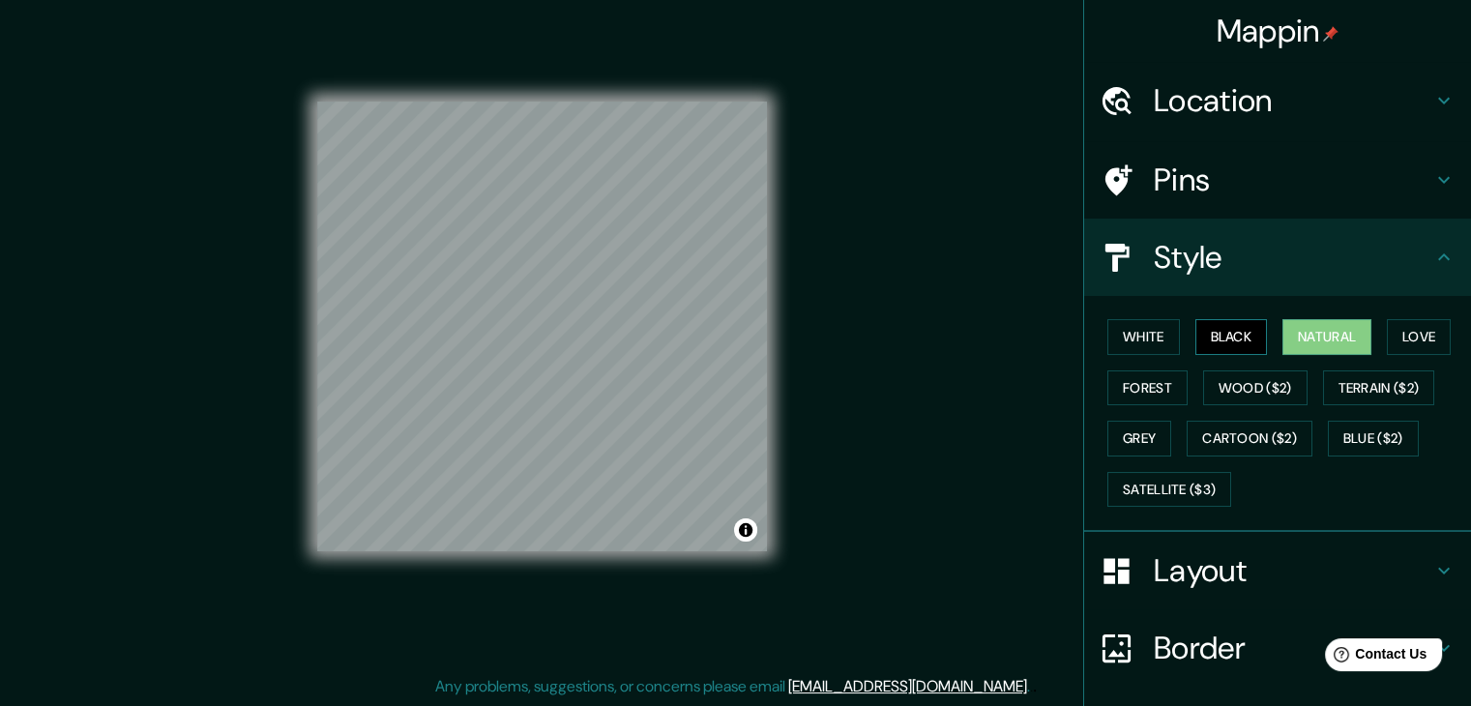
click at [1230, 336] on button "Black" at bounding box center [1231, 337] width 73 height 36
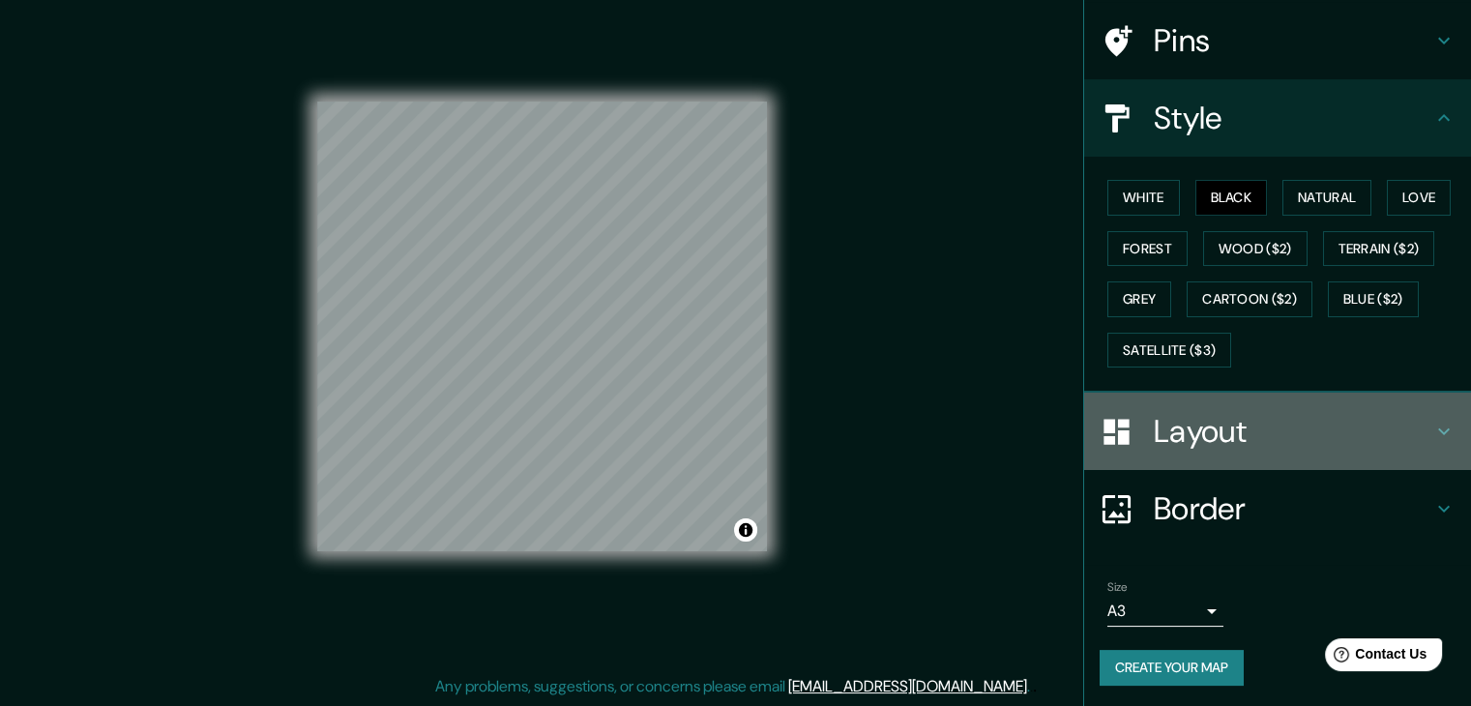
click at [1242, 439] on h4 "Layout" at bounding box center [1293, 431] width 279 height 39
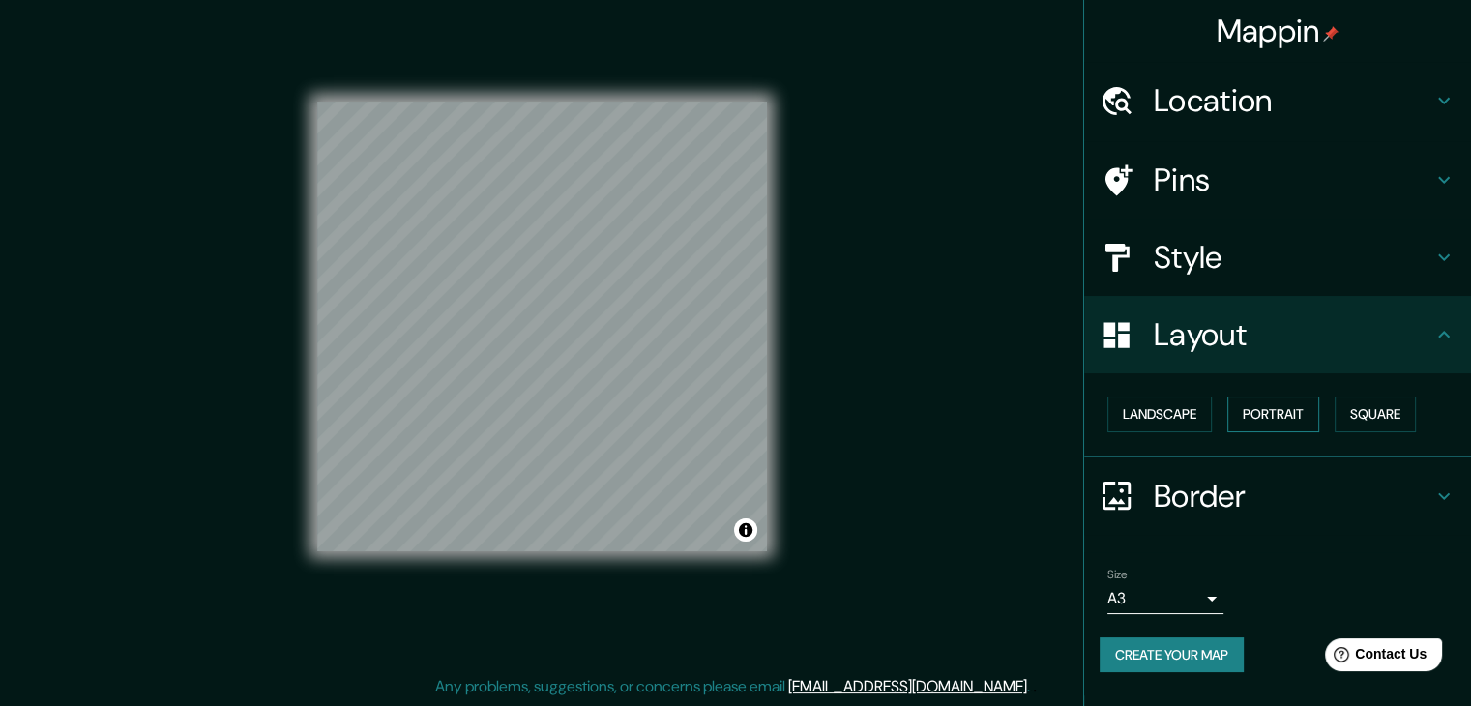
click at [1264, 413] on button "Portrait" at bounding box center [1273, 414] width 92 height 36
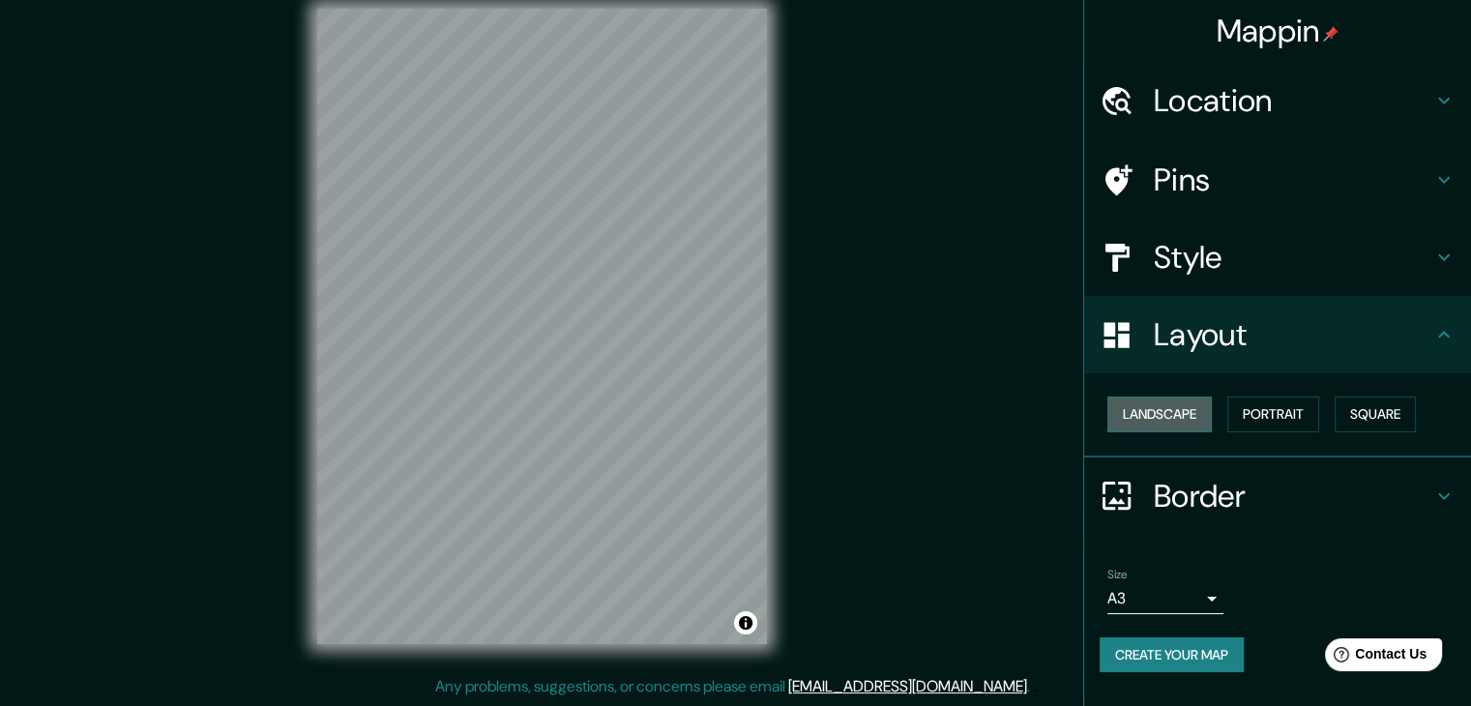
click at [1162, 416] on button "Landscape" at bounding box center [1159, 414] width 104 height 36
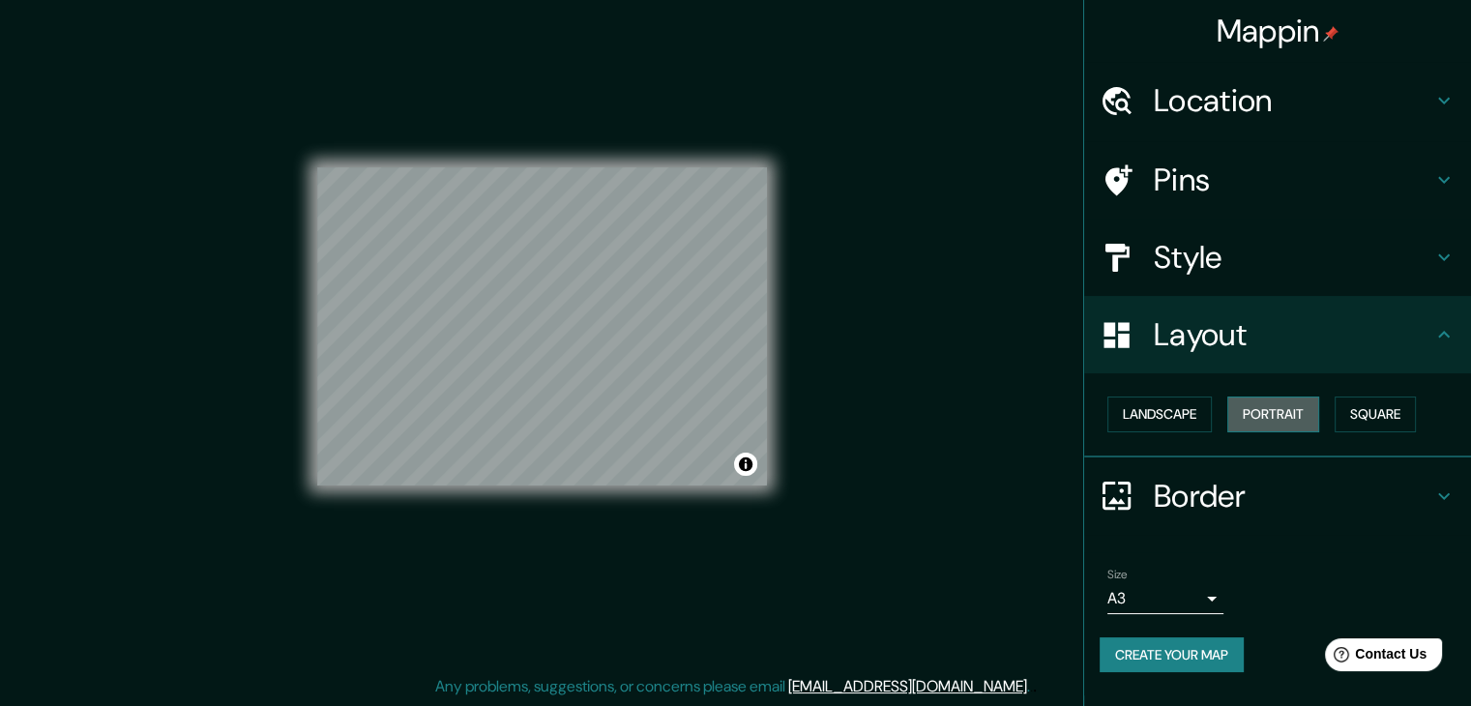
click at [1254, 412] on button "Portrait" at bounding box center [1273, 414] width 92 height 36
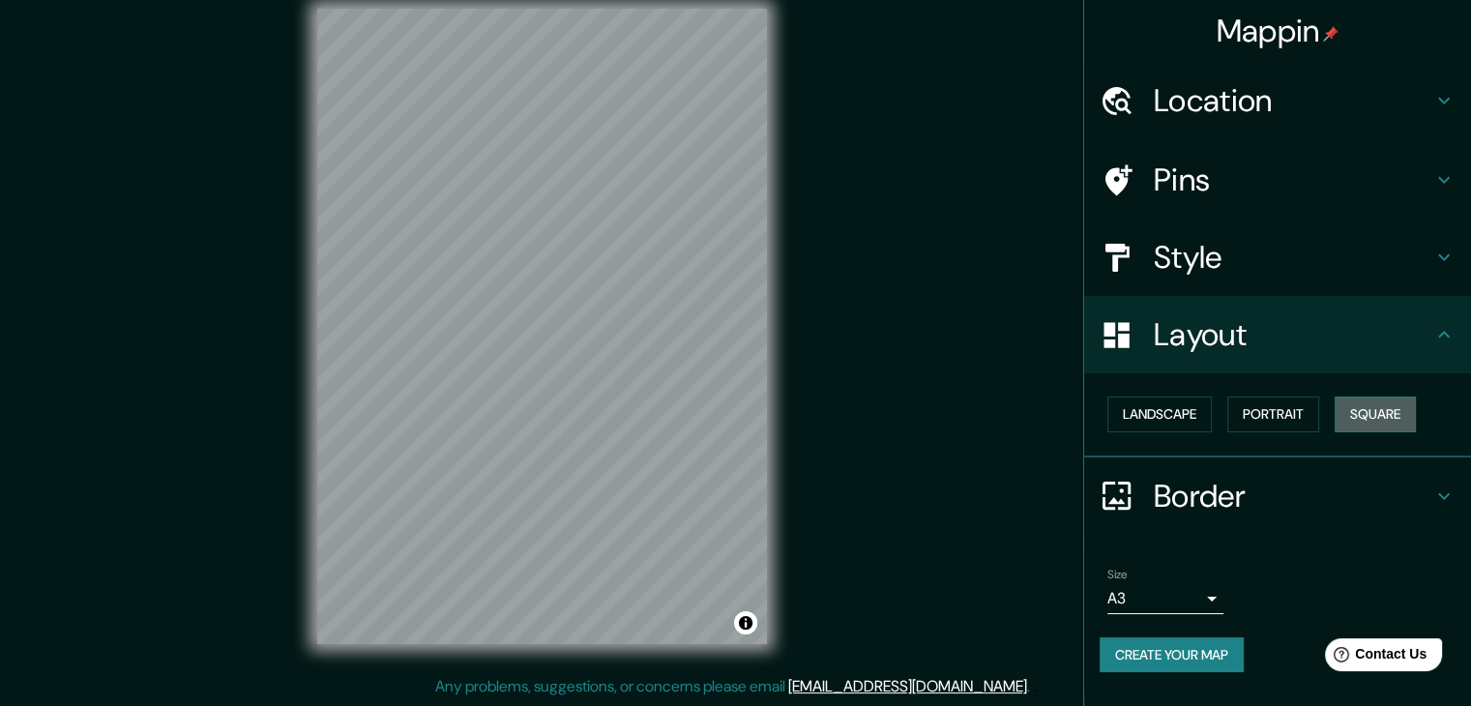
click at [1355, 414] on button "Square" at bounding box center [1374, 414] width 81 height 36
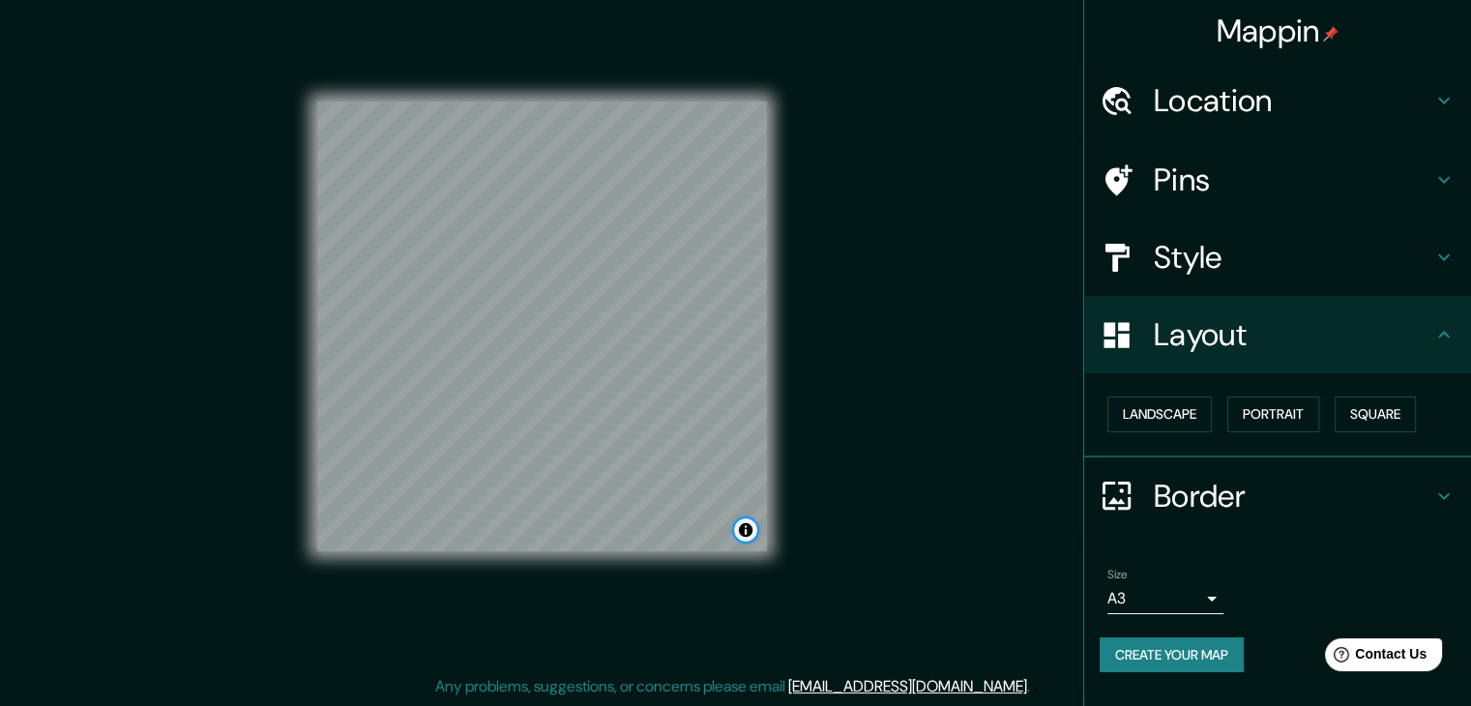
click at [754, 535] on button "Toggle attribution" at bounding box center [745, 529] width 23 height 23
click at [704, 533] on link "Improve this map" at bounding box center [682, 530] width 96 height 14
